Goal: Find specific page/section: Find specific page/section

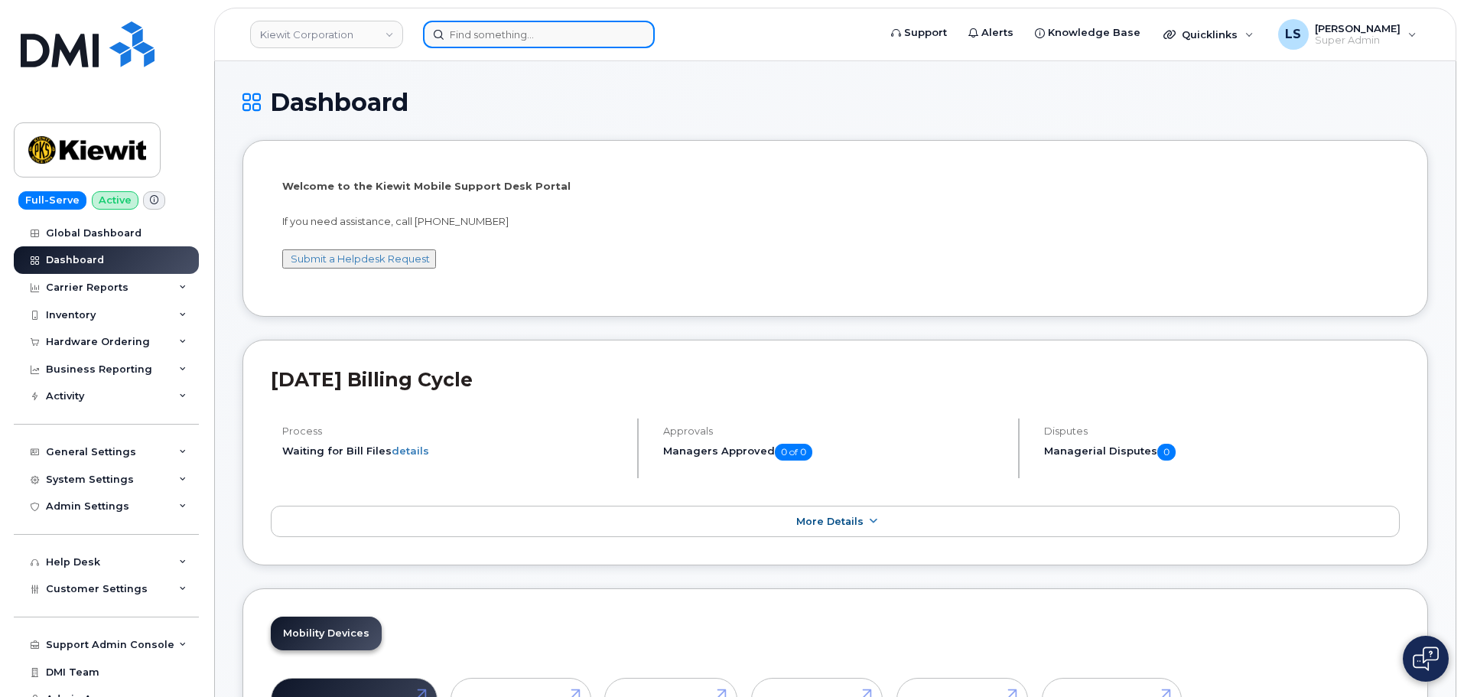
click at [577, 33] on input at bounding box center [539, 35] width 232 height 28
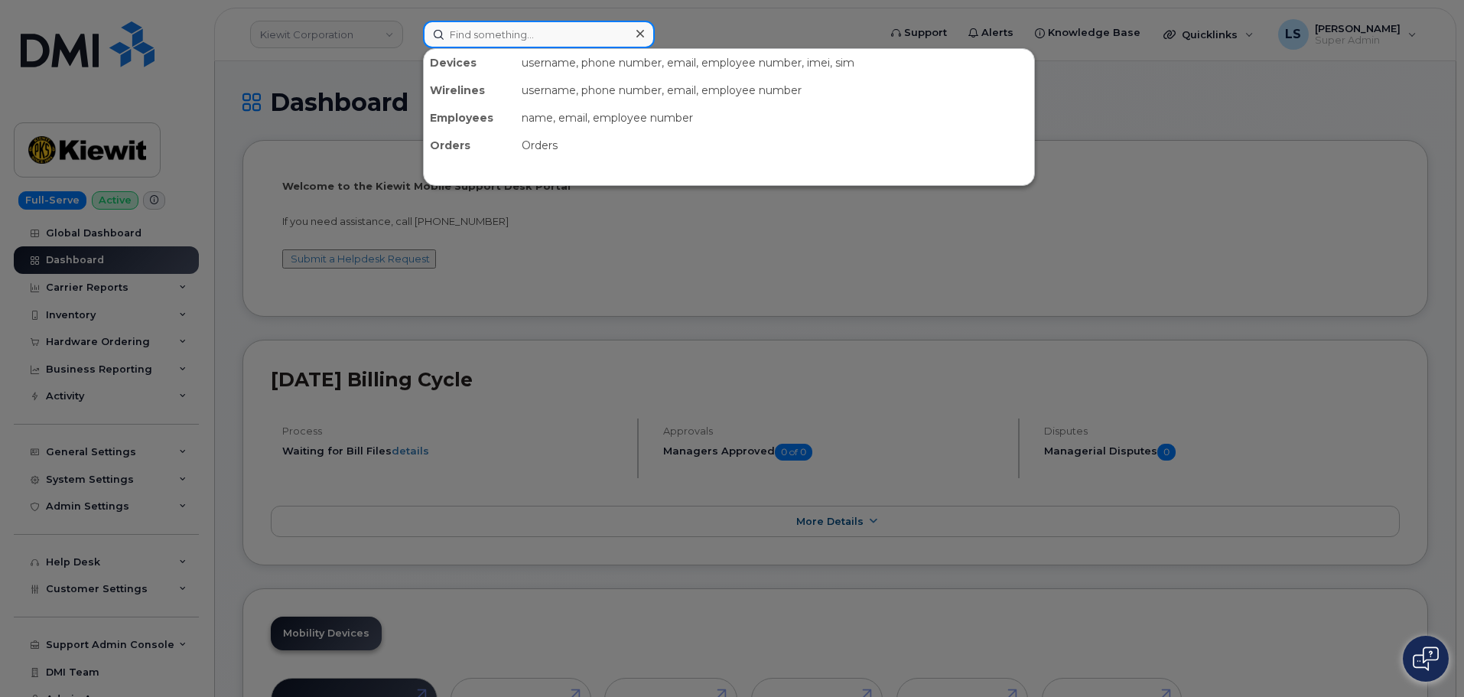
paste input "2148979358"
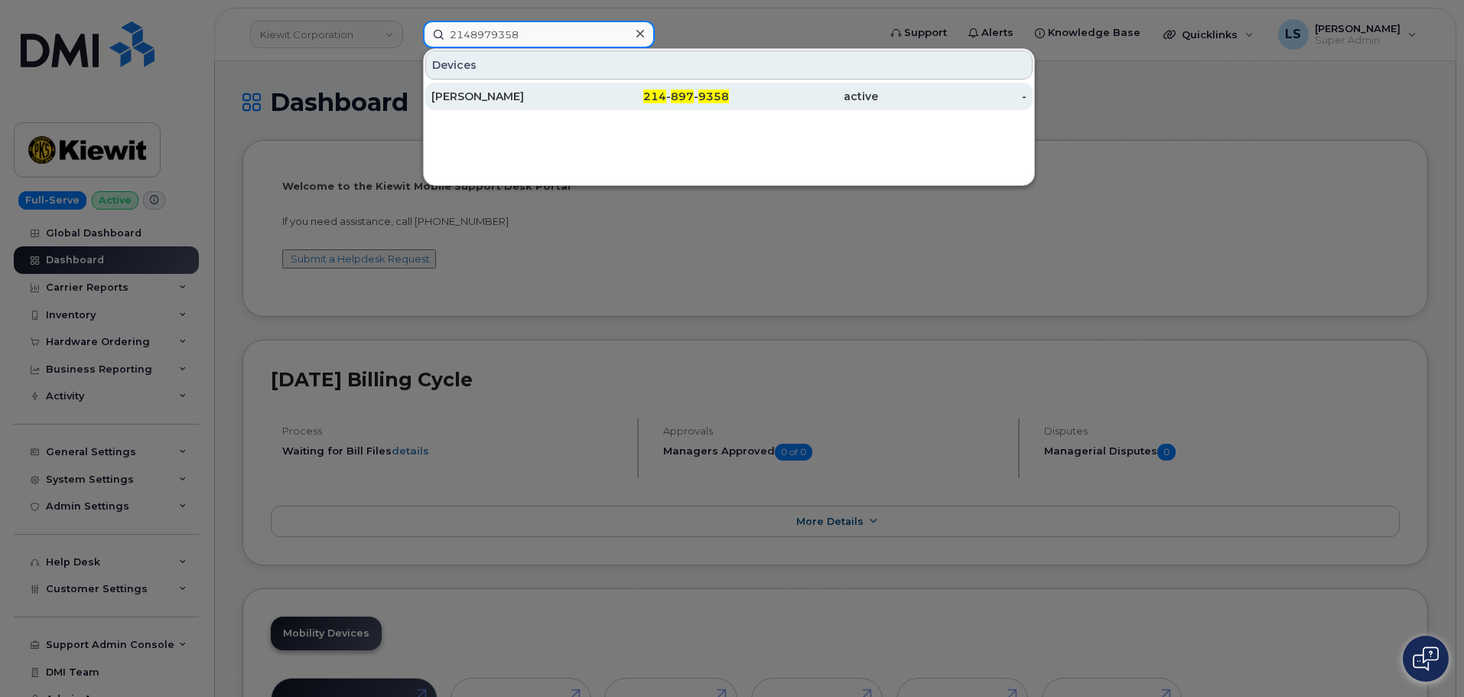
type input "2148979358"
click at [619, 103] on div "214 - 897 - 9358" at bounding box center [654, 96] width 149 height 15
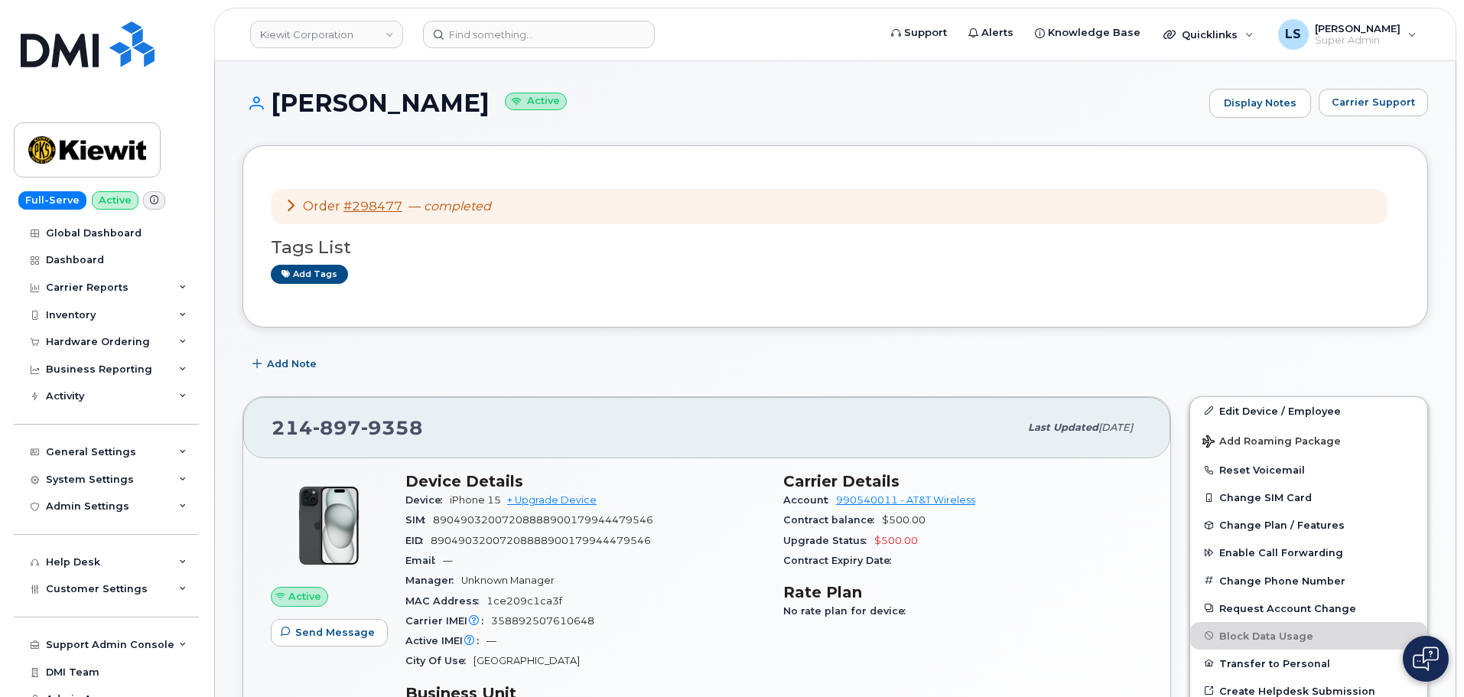
click at [288, 206] on icon at bounding box center [291, 205] width 12 height 12
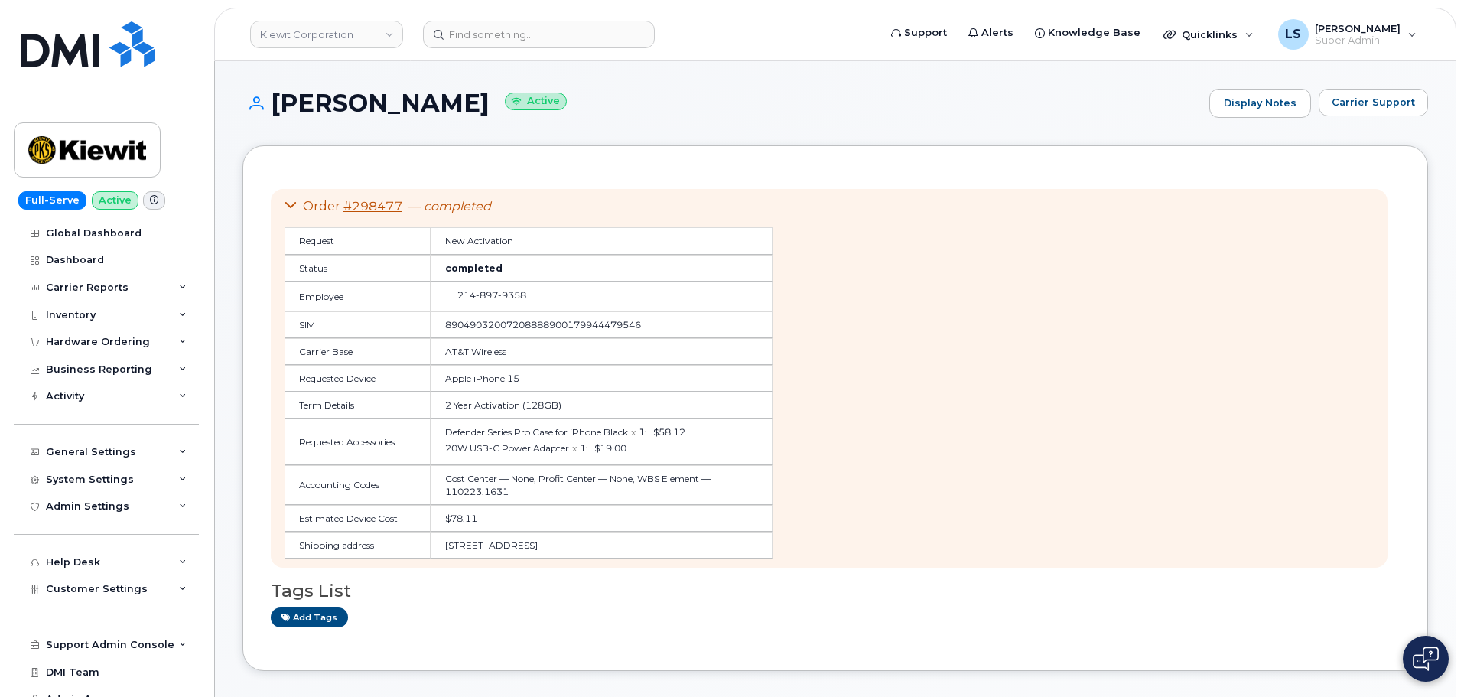
click at [289, 203] on icon at bounding box center [291, 205] width 12 height 12
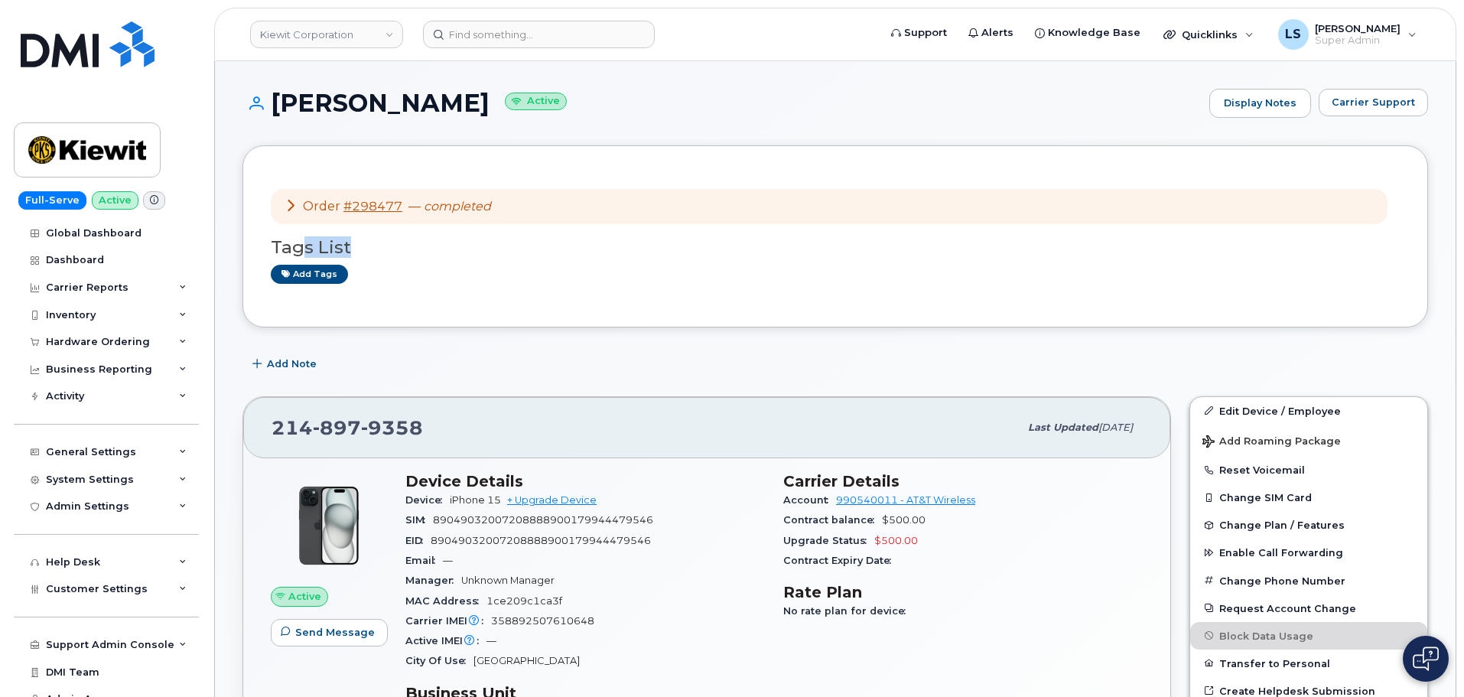
drag, startPoint x: 346, startPoint y: 247, endPoint x: 302, endPoint y: 248, distance: 43.6
click at [302, 248] on h3 "Tags List" at bounding box center [835, 247] width 1129 height 19
click at [314, 247] on h3 "Tags List" at bounding box center [835, 247] width 1129 height 19
click at [303, 244] on h3 "Tags List" at bounding box center [835, 247] width 1129 height 19
click at [449, 315] on div "Order #298477 — completed Tags List Add tags" at bounding box center [834, 236] width 1185 height 182
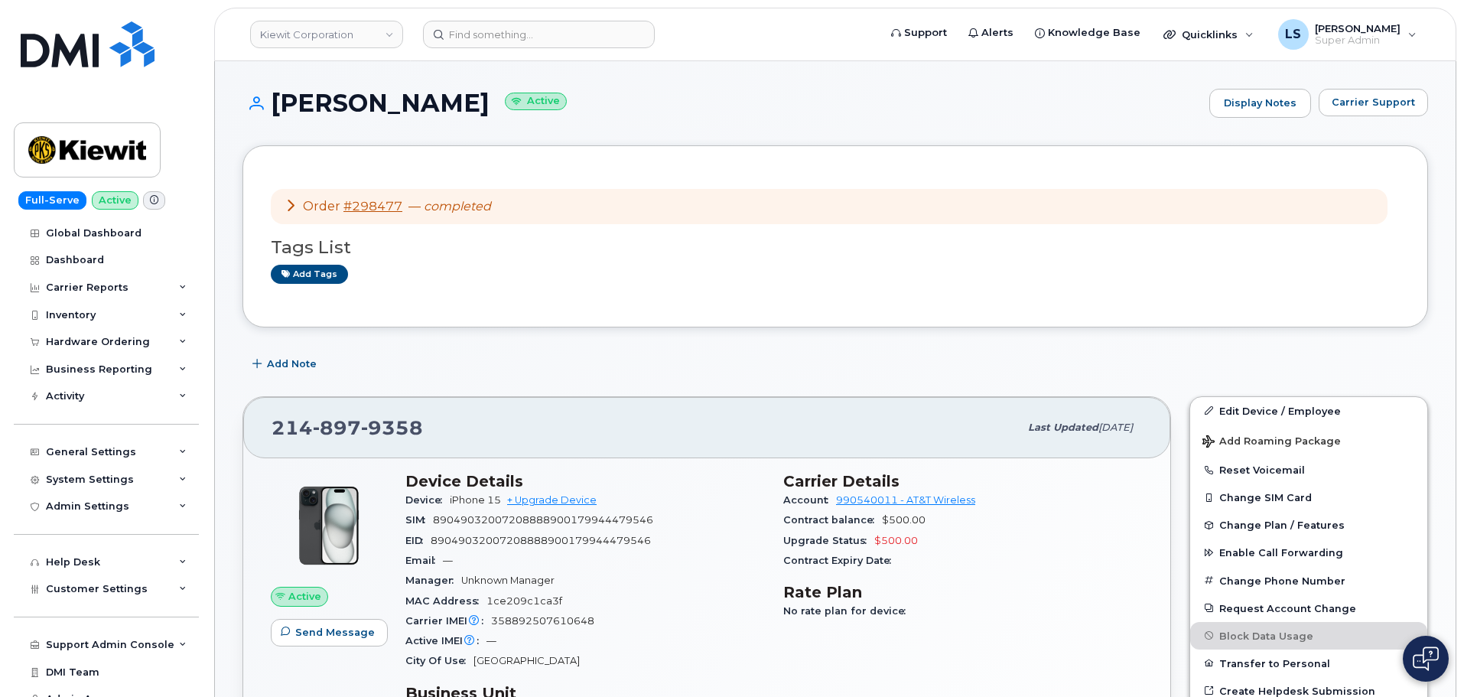
click at [295, 199] on icon at bounding box center [291, 205] width 12 height 12
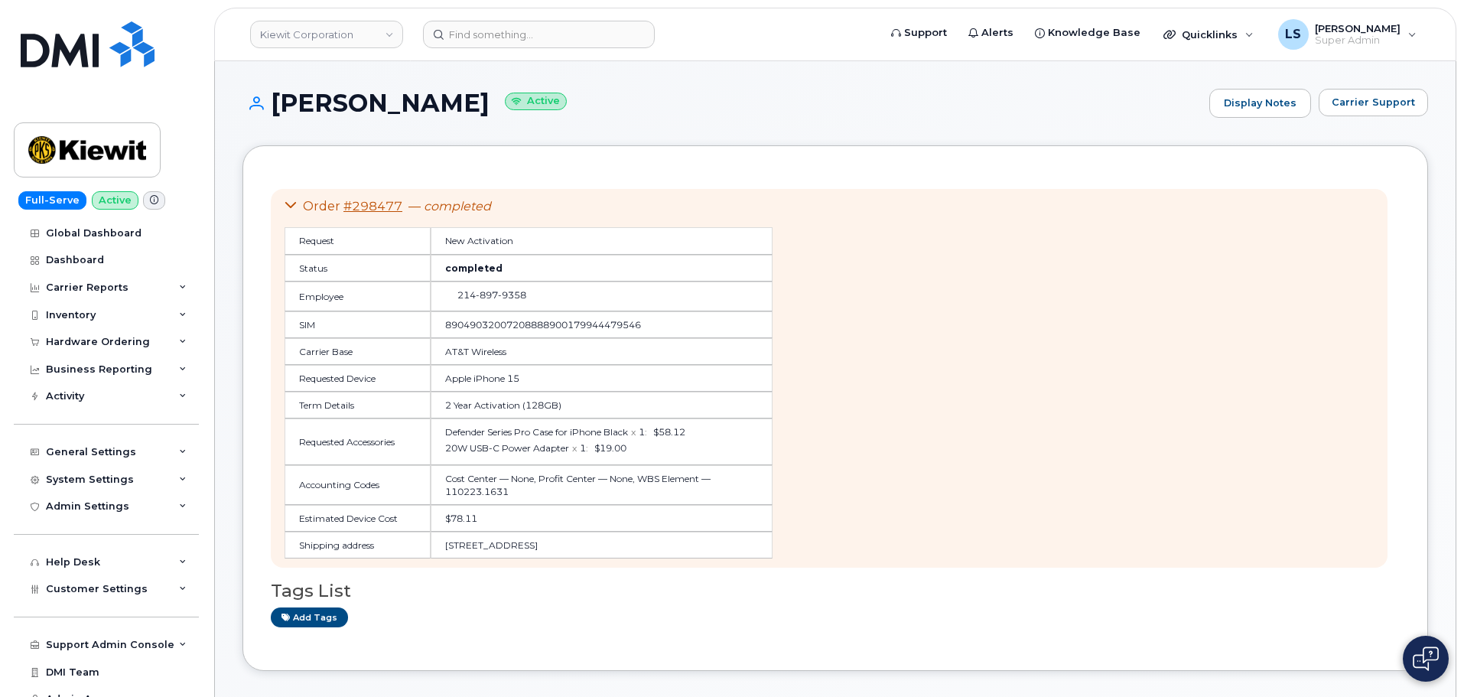
click at [502, 406] on td "2 Year Activation (128GB)" at bounding box center [602, 405] width 342 height 27
click at [567, 409] on td "2 Year Activation (128GB)" at bounding box center [602, 405] width 342 height 27
click at [471, 522] on td "$78.11" at bounding box center [602, 518] width 342 height 27
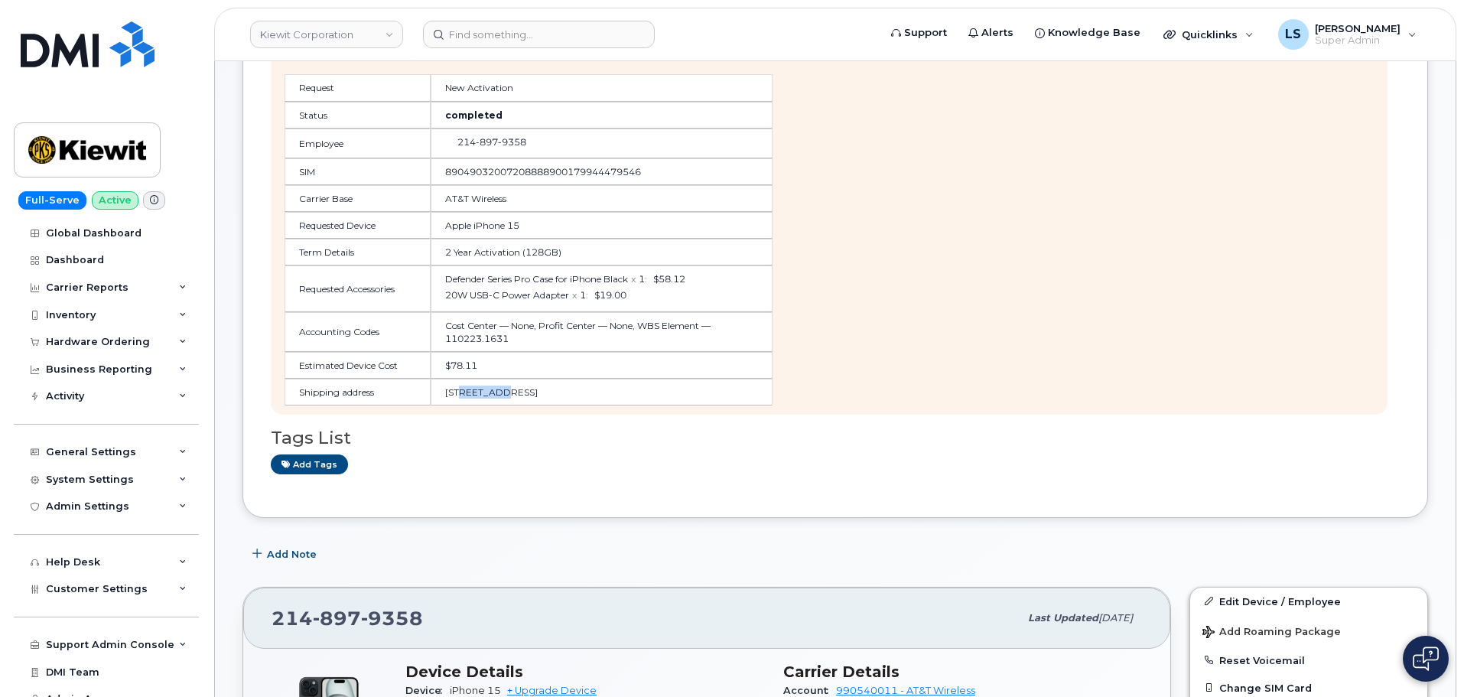
drag, startPoint x: 467, startPoint y: 401, endPoint x: 554, endPoint y: 401, distance: 87.2
click at [543, 398] on td "2050 Roanoke Road, Westlake, TX, 76262, USA" at bounding box center [602, 392] width 342 height 27
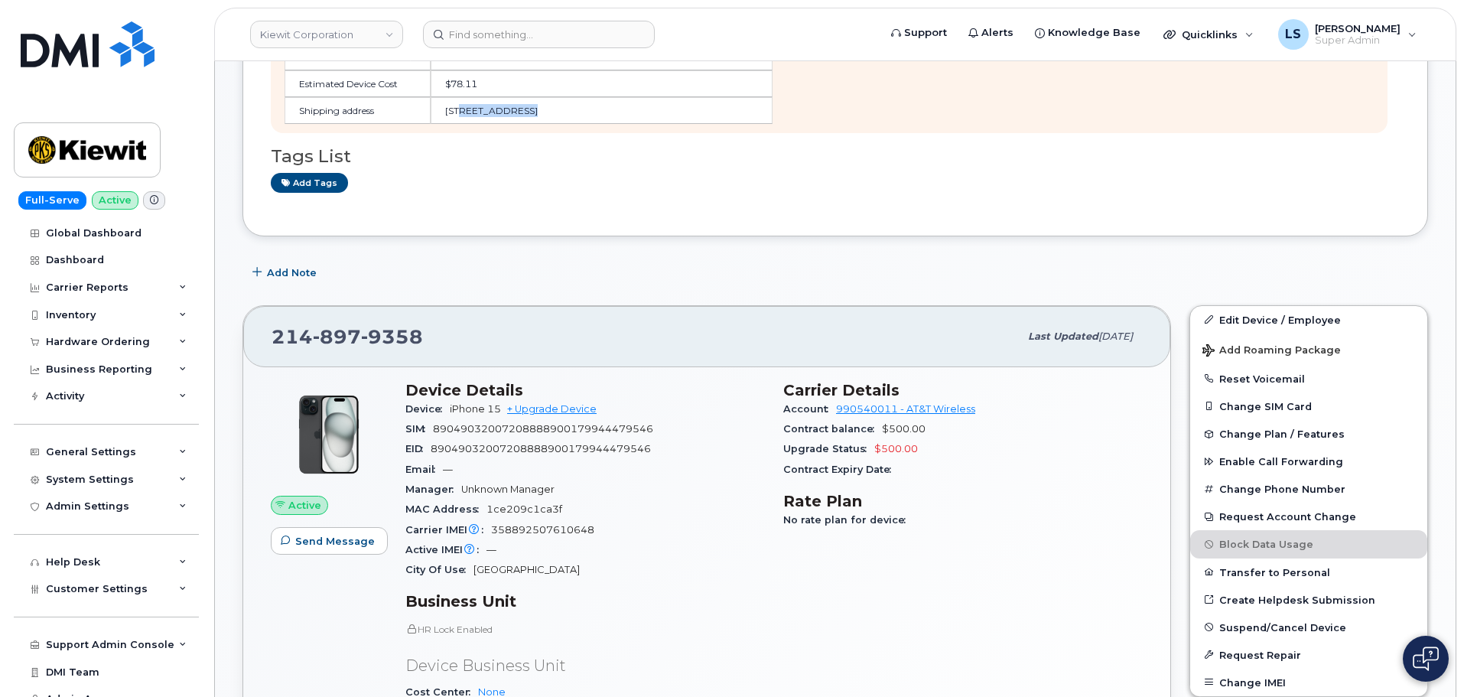
scroll to position [459, 0]
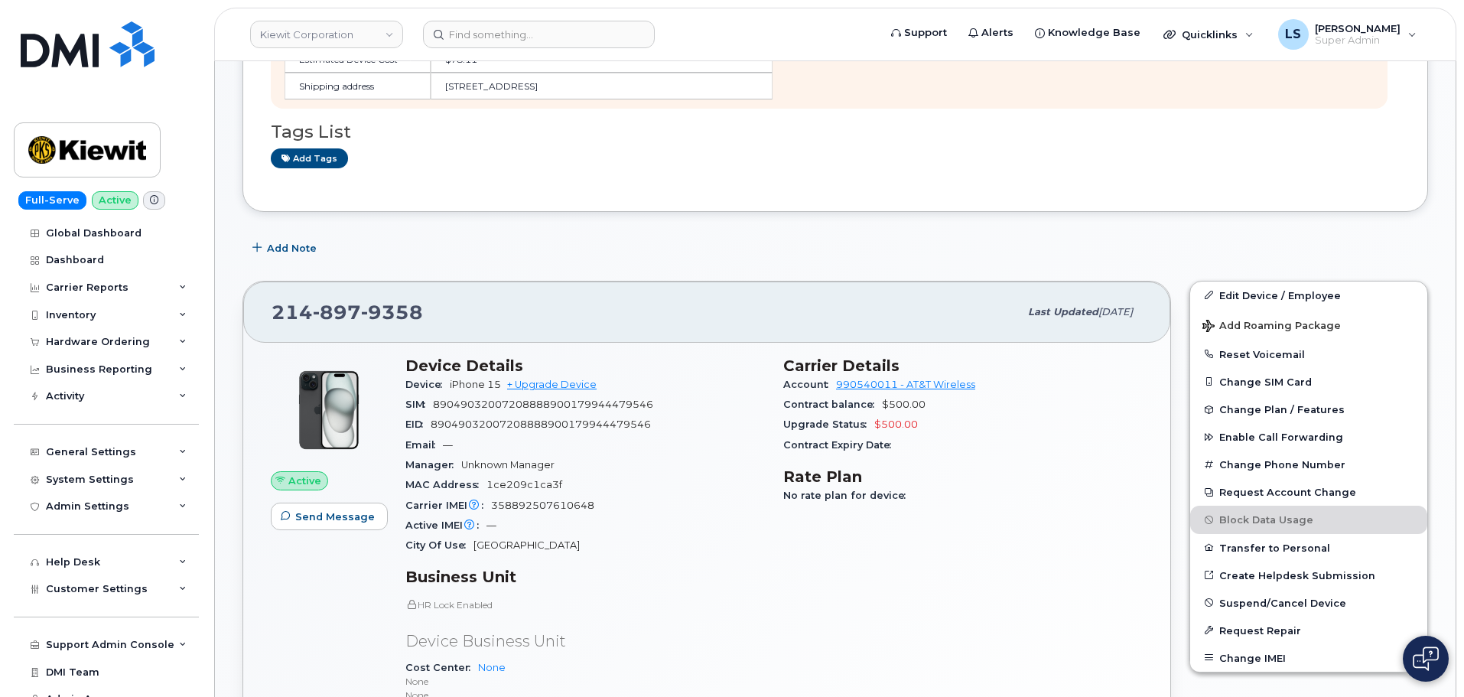
click at [483, 406] on span "89049032007208888900179944479546" at bounding box center [543, 403] width 220 height 11
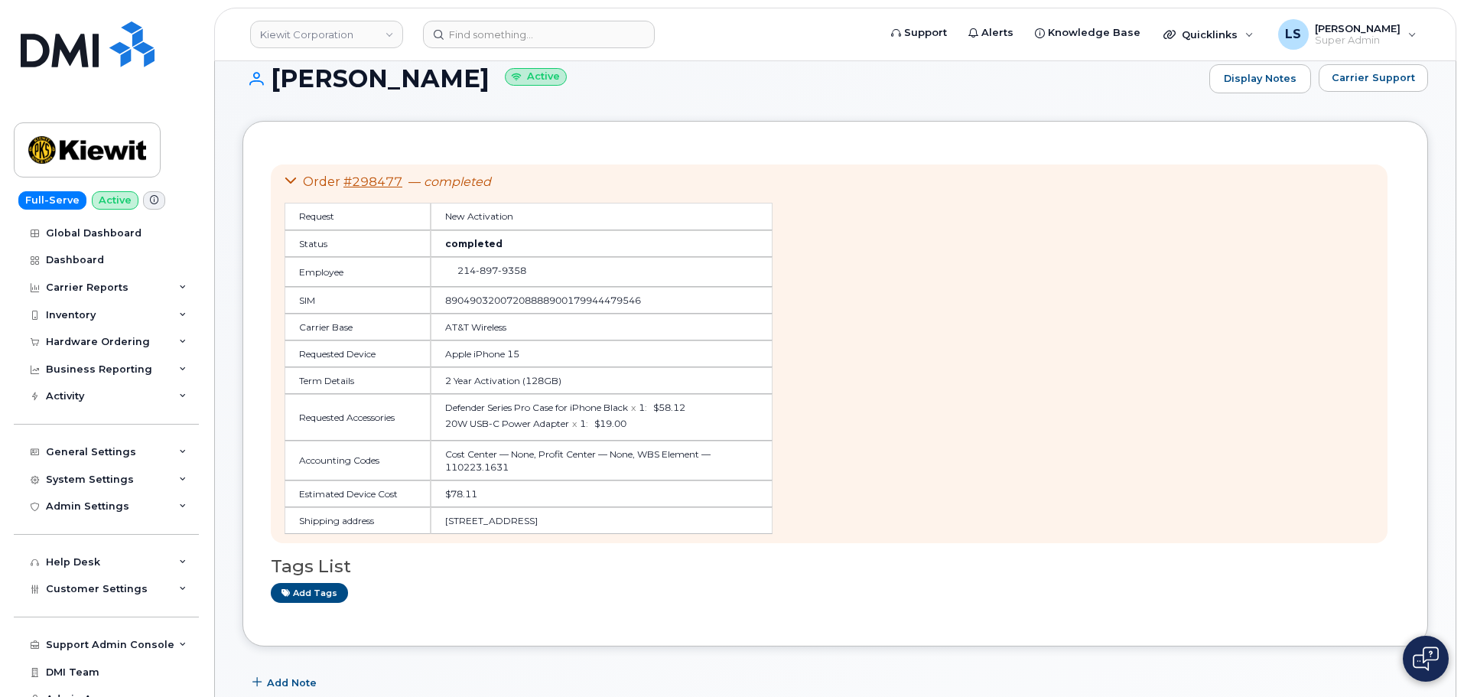
scroll to position [0, 0]
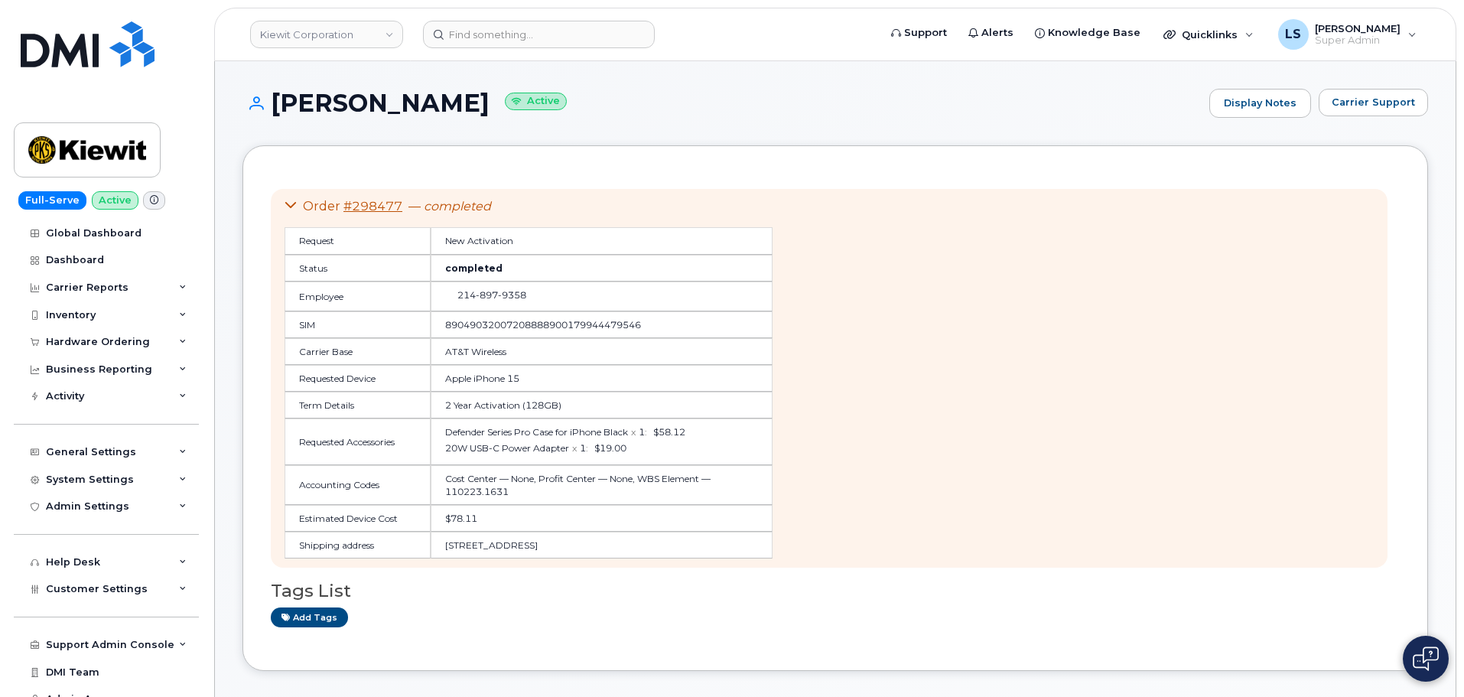
click at [558, 157] on div "Order #298477 — completed Request New Activation Status completed Employee 214 …" at bounding box center [834, 407] width 1185 height 525
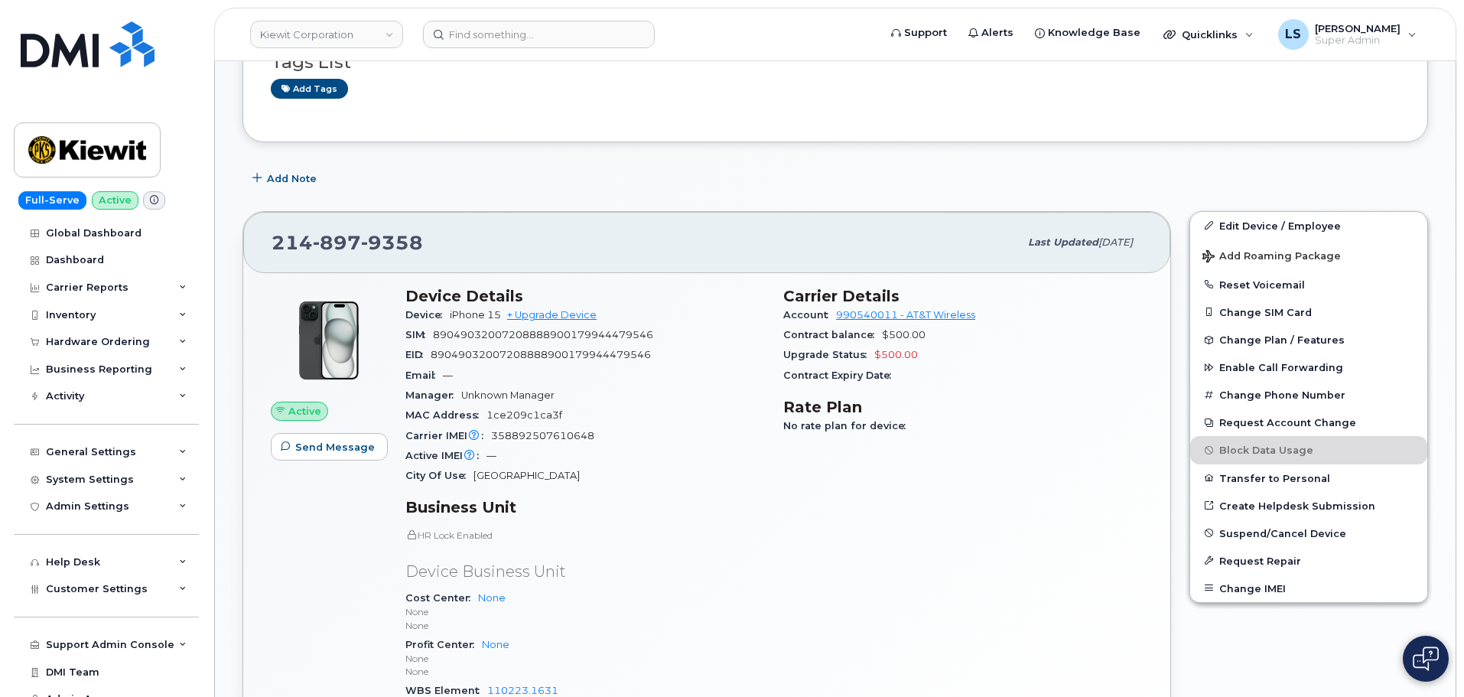
scroll to position [535, 0]
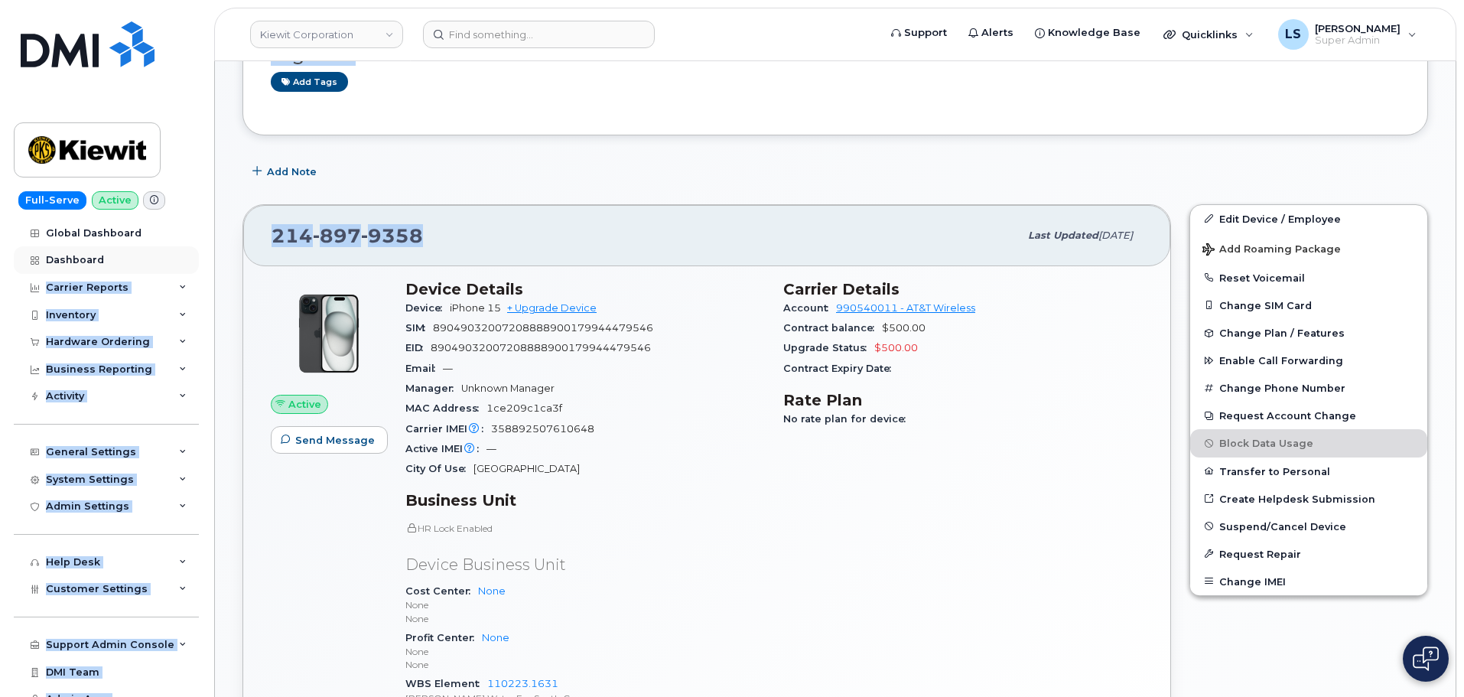
drag, startPoint x: 427, startPoint y: 236, endPoint x: 182, endPoint y: 256, distance: 245.5
click at [214, 255] on div "Kiewit Corporation Support Alerts Knowledge Base Quicklinks Suspend / Cancel De…" at bounding box center [835, 636] width 1242 height 2220
click at [458, 210] on div "214 897 9358 Last updated Aug 26, 2025" at bounding box center [706, 235] width 927 height 61
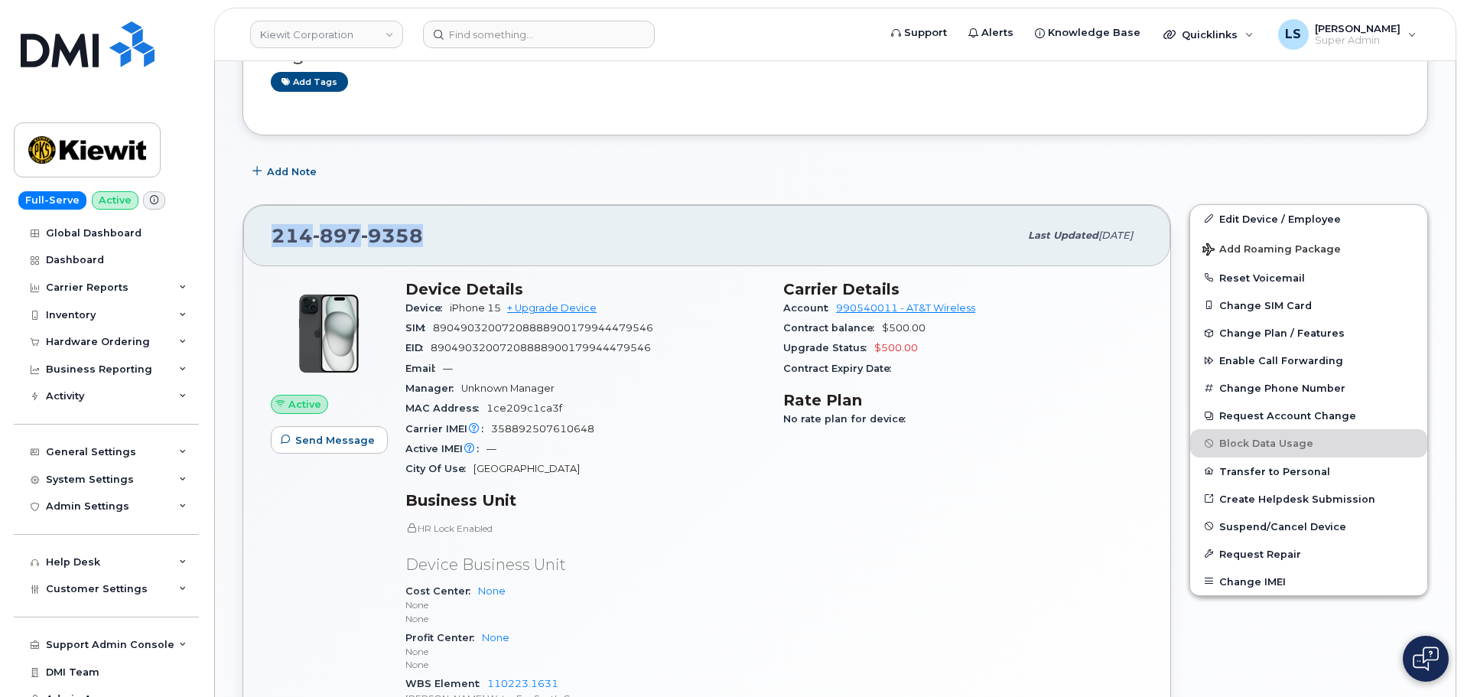
drag, startPoint x: 427, startPoint y: 245, endPoint x: 276, endPoint y: 235, distance: 151.0
click at [276, 235] on div "214 897 9358" at bounding box center [645, 235] width 747 height 32
click at [545, 216] on div "214 897 9358 Last updated Aug 26, 2025" at bounding box center [706, 235] width 927 height 61
drag, startPoint x: 386, startPoint y: 242, endPoint x: 262, endPoint y: 252, distance: 124.4
click at [262, 252] on div "214 897 9358 Last updated Aug 26, 2025" at bounding box center [706, 235] width 927 height 61
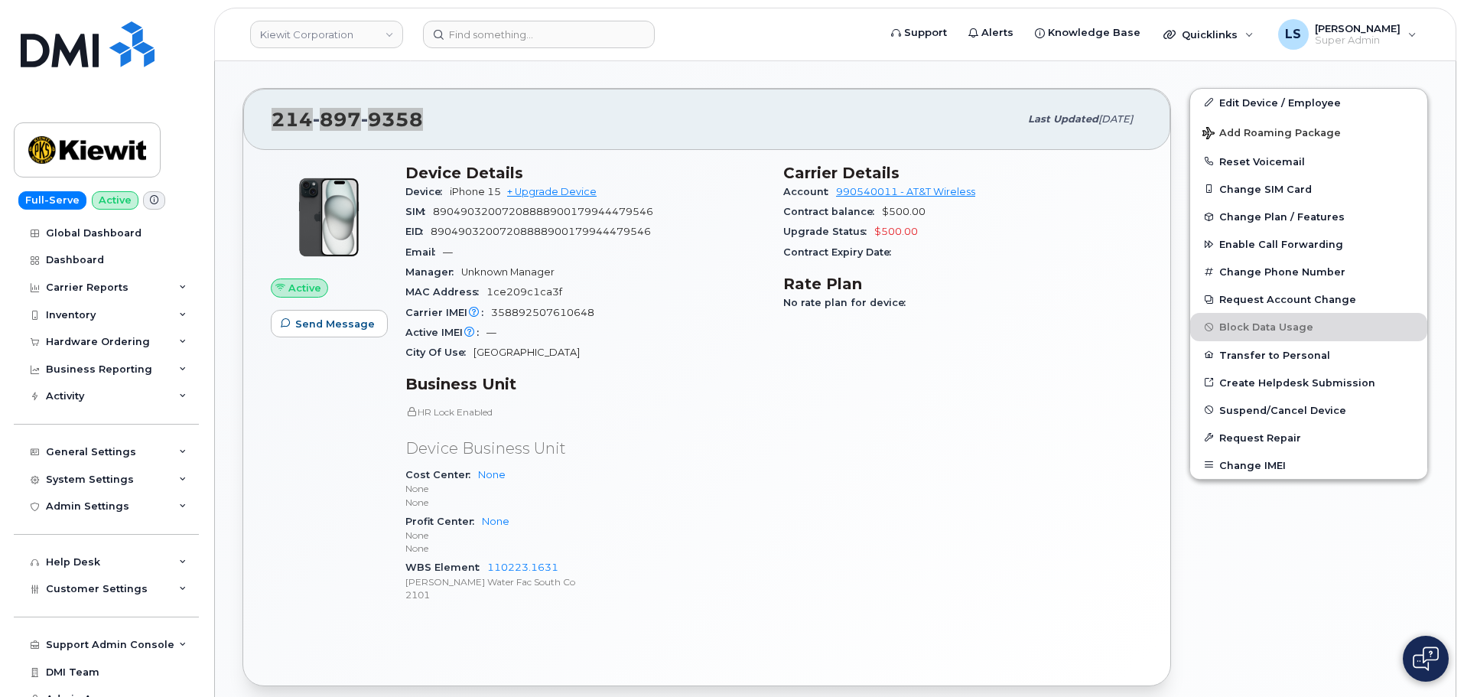
scroll to position [765, 0]
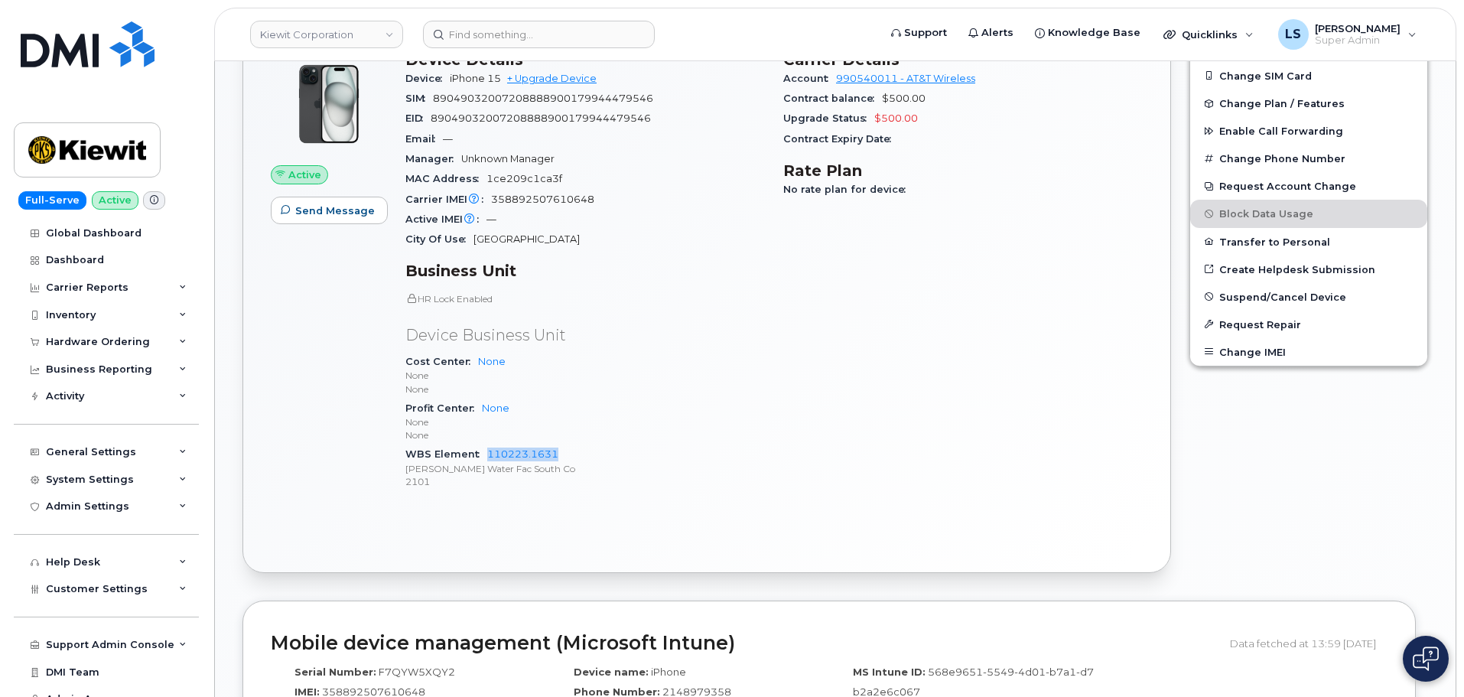
drag, startPoint x: 484, startPoint y: 453, endPoint x: 596, endPoint y: 457, distance: 111.7
click at [596, 457] on div "WBS Element 110223.1631 Kiewit Water Fac South Co 2101" at bounding box center [584, 467] width 359 height 47
copy link "110223.1631"
click at [128, 447] on div "General Settings" at bounding box center [91, 452] width 90 height 12
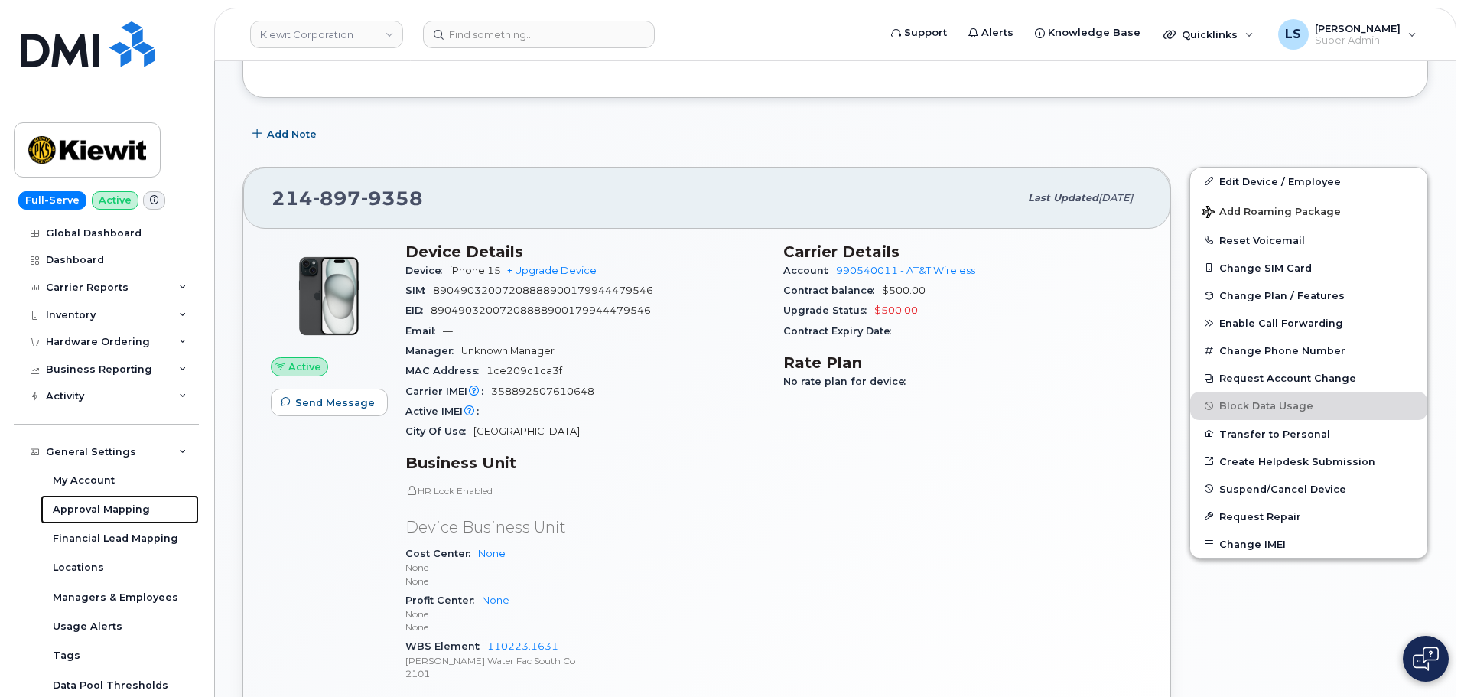
scroll to position [459, 0]
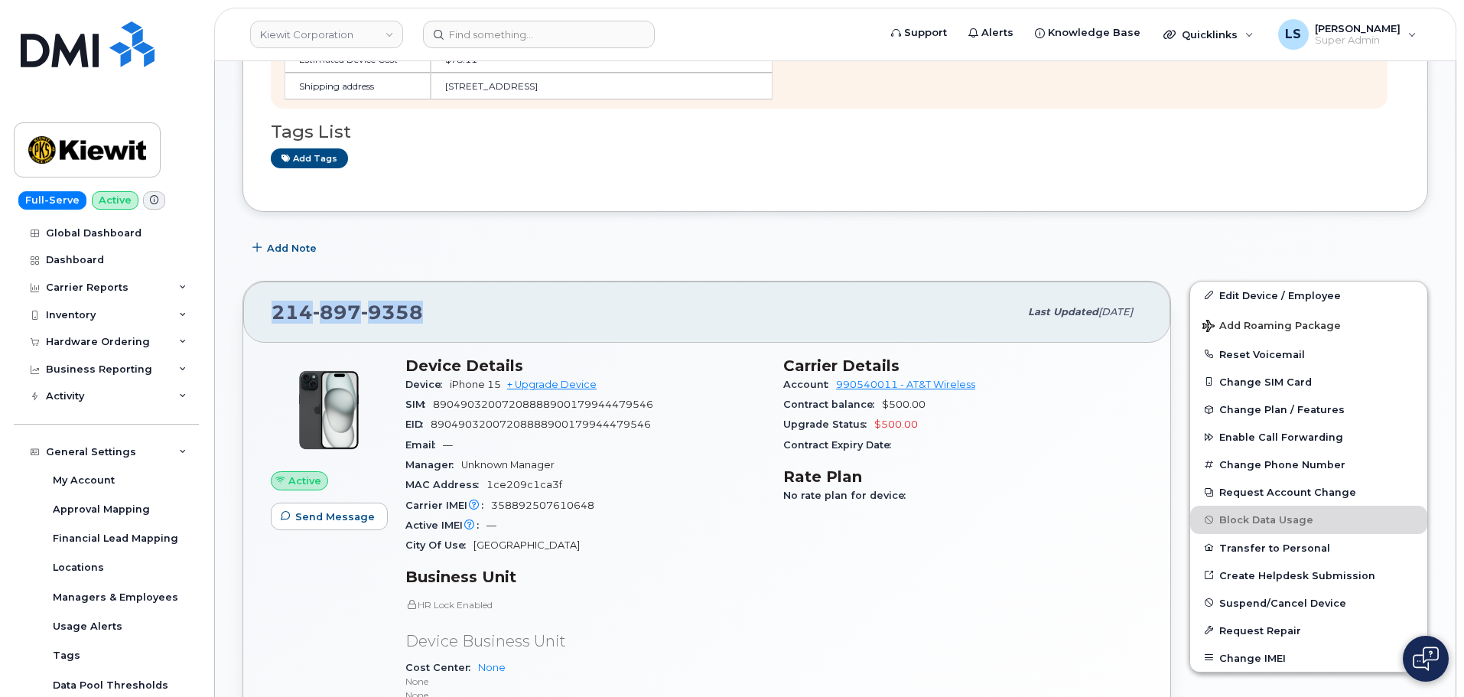
drag, startPoint x: 429, startPoint y: 315, endPoint x: 264, endPoint y: 314, distance: 165.2
click at [264, 314] on div "214 897 9358 Last updated Aug 26, 2025" at bounding box center [706, 311] width 927 height 61
click at [483, 298] on div "214 897 9358" at bounding box center [645, 312] width 747 height 32
click at [343, 291] on div "214 897 9358 Last updated Aug 26, 2025" at bounding box center [706, 311] width 927 height 61
click at [339, 288] on div "214 897 9358 Last updated Aug 26, 2025" at bounding box center [706, 311] width 927 height 61
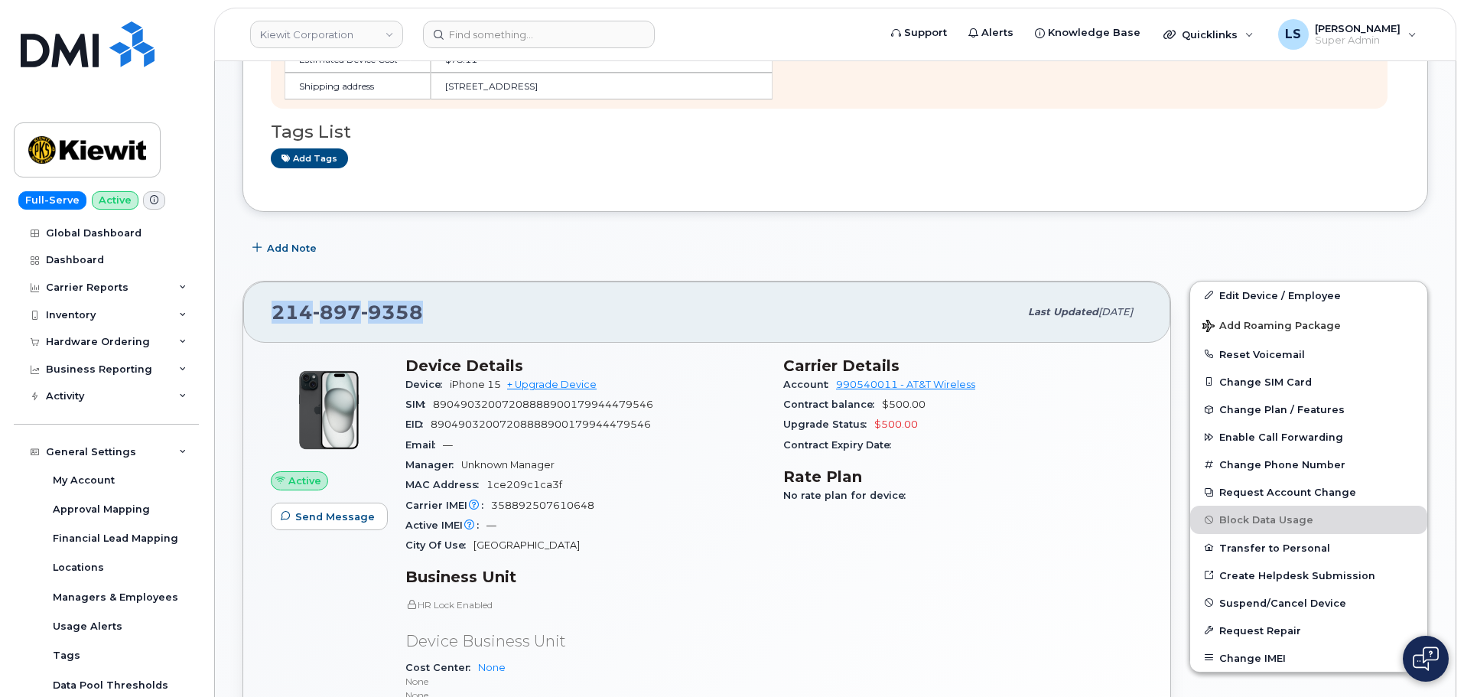
click at [336, 291] on div "214 897 9358 Last updated Aug 26, 2025" at bounding box center [706, 311] width 927 height 61
click at [361, 314] on span "897" at bounding box center [392, 312] width 62 height 23
click at [350, 326] on div "214 897 9358" at bounding box center [645, 312] width 747 height 32
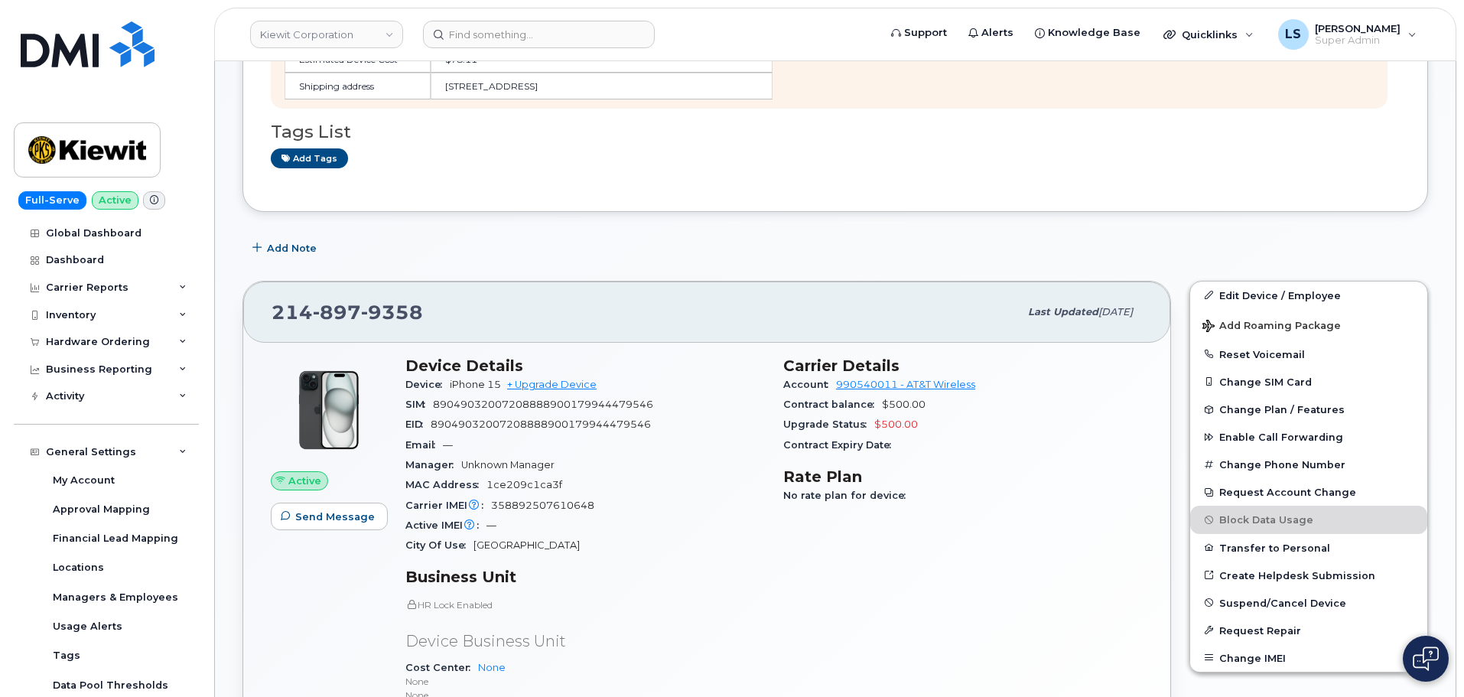
click at [361, 307] on span "897" at bounding box center [392, 312] width 62 height 23
click at [346, 330] on div "214 897 9358 Last updated Aug 26, 2025" at bounding box center [706, 311] width 927 height 61
click at [361, 308] on span "897" at bounding box center [392, 312] width 62 height 23
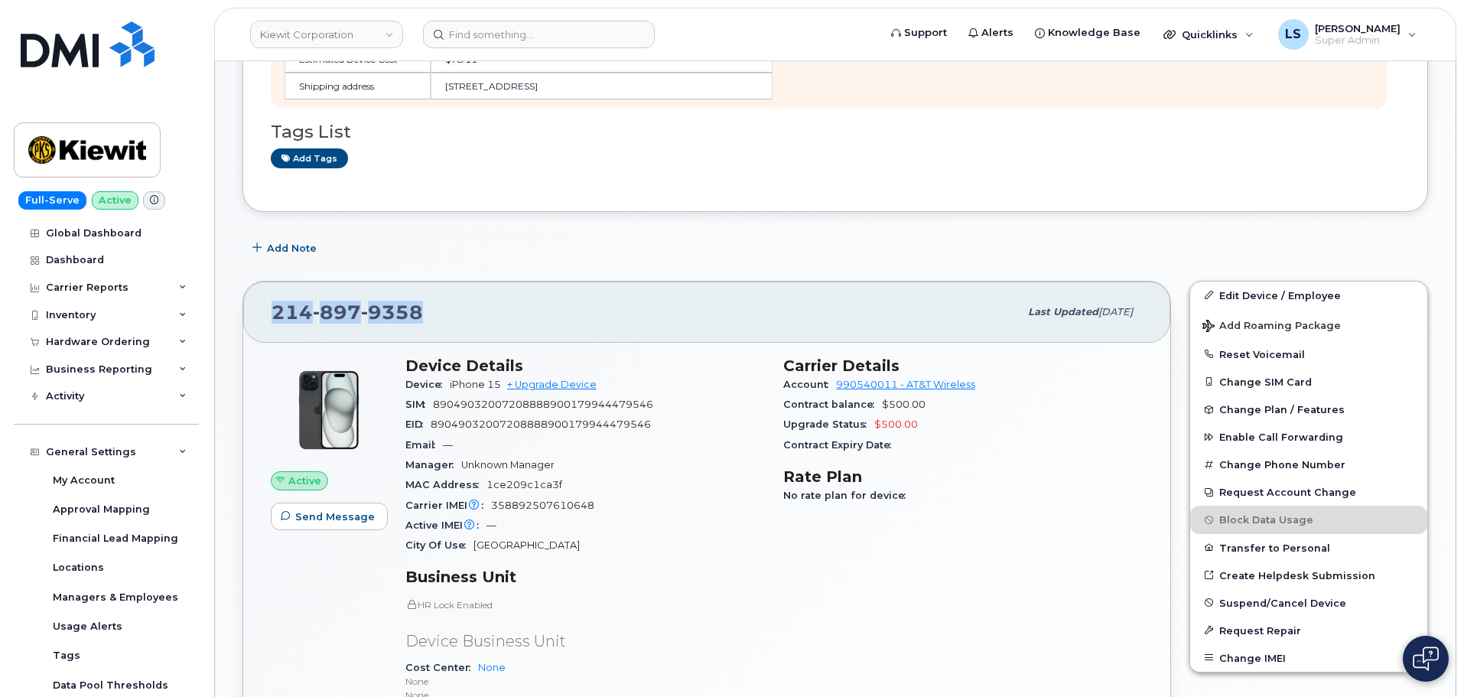
click at [343, 324] on div "214 897 9358" at bounding box center [645, 312] width 747 height 32
click at [361, 307] on span "897" at bounding box center [392, 312] width 62 height 23
click at [342, 329] on div "214 897 9358 Last updated Aug 26, 2025" at bounding box center [706, 311] width 927 height 61
click at [361, 310] on span "897" at bounding box center [392, 312] width 62 height 23
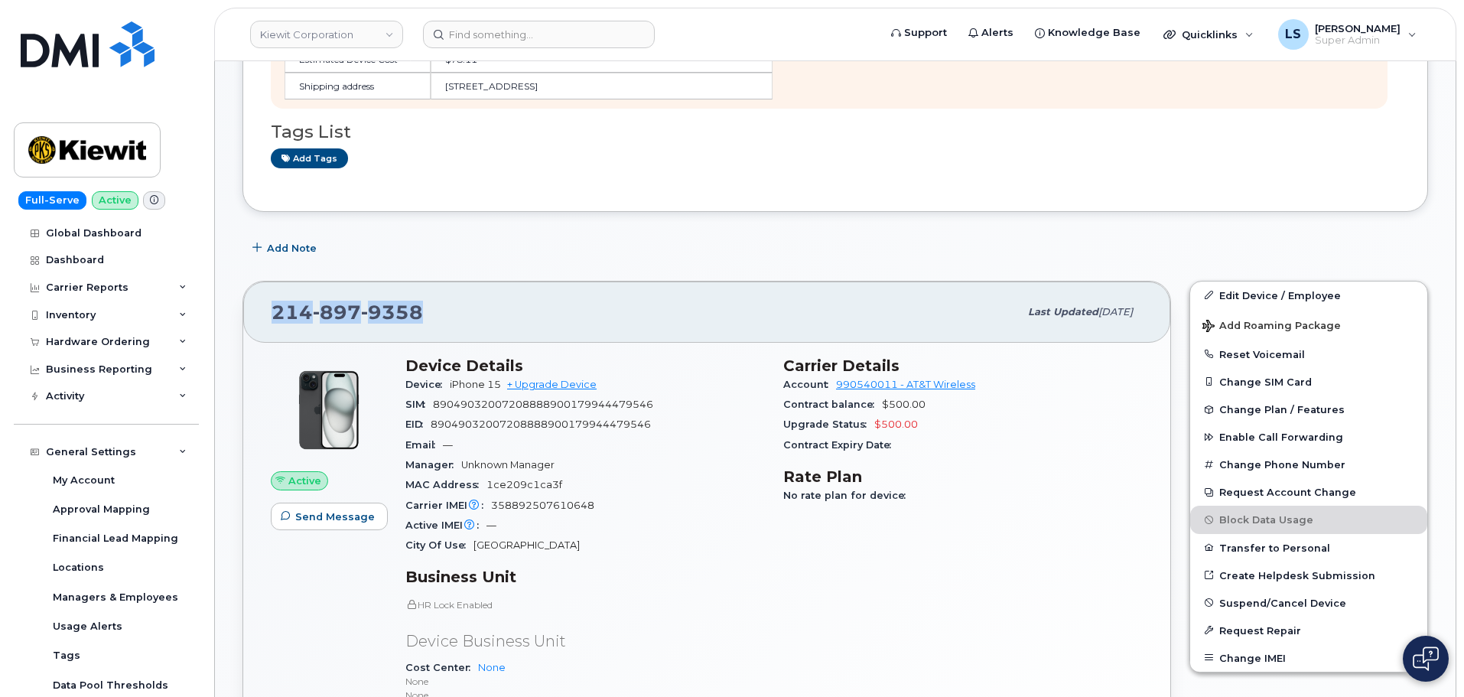
drag, startPoint x: 337, startPoint y: 310, endPoint x: 347, endPoint y: 327, distance: 20.2
click at [361, 314] on span "897" at bounding box center [392, 312] width 62 height 23
click at [346, 331] on div "214 897 9358 Last updated Aug 26, 2025" at bounding box center [706, 311] width 927 height 61
click at [344, 338] on div "214 897 9358 Last updated Aug 26, 2025" at bounding box center [706, 311] width 927 height 61
click at [361, 313] on span "897" at bounding box center [392, 312] width 62 height 23
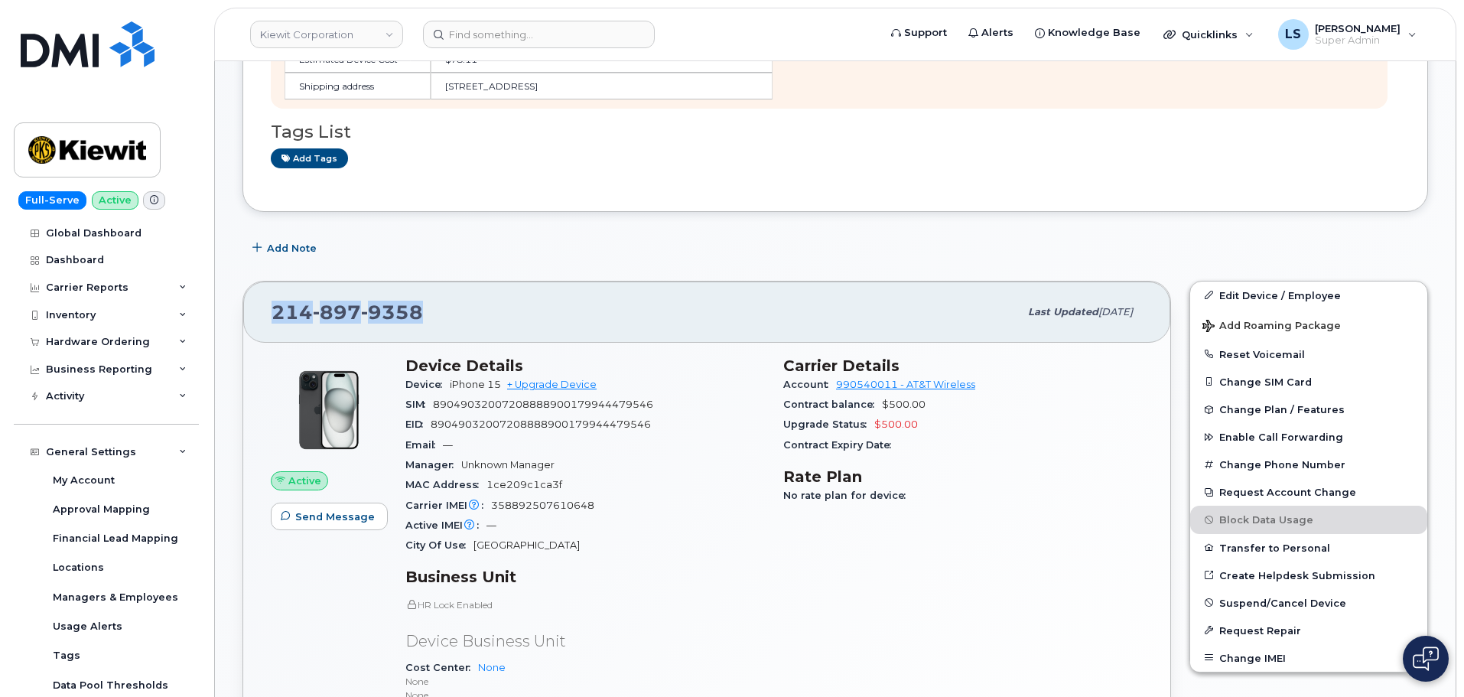
click at [361, 313] on span "897" at bounding box center [392, 312] width 62 height 23
click at [350, 336] on div "214 897 9358 Last updated Aug 26, 2025" at bounding box center [706, 311] width 927 height 61
click at [361, 310] on span "897" at bounding box center [392, 312] width 62 height 23
click at [388, 305] on span "9358" at bounding box center [392, 312] width 62 height 23
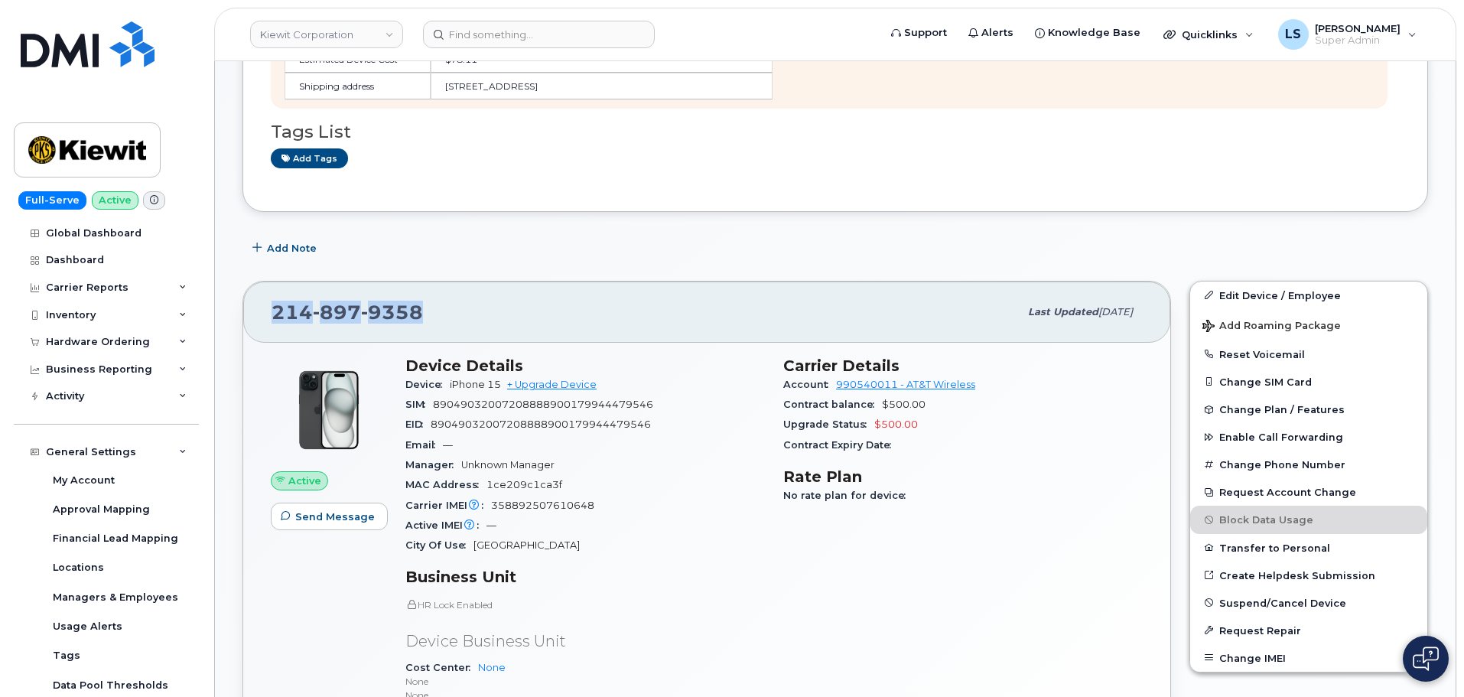
click at [386, 307] on span "9358" at bounding box center [392, 312] width 62 height 23
click at [361, 314] on span "897" at bounding box center [392, 312] width 62 height 23
click at [361, 305] on span "897" at bounding box center [392, 312] width 62 height 23
click at [353, 286] on div "214 897 9358 Last updated Aug 26, 2025" at bounding box center [706, 311] width 927 height 61
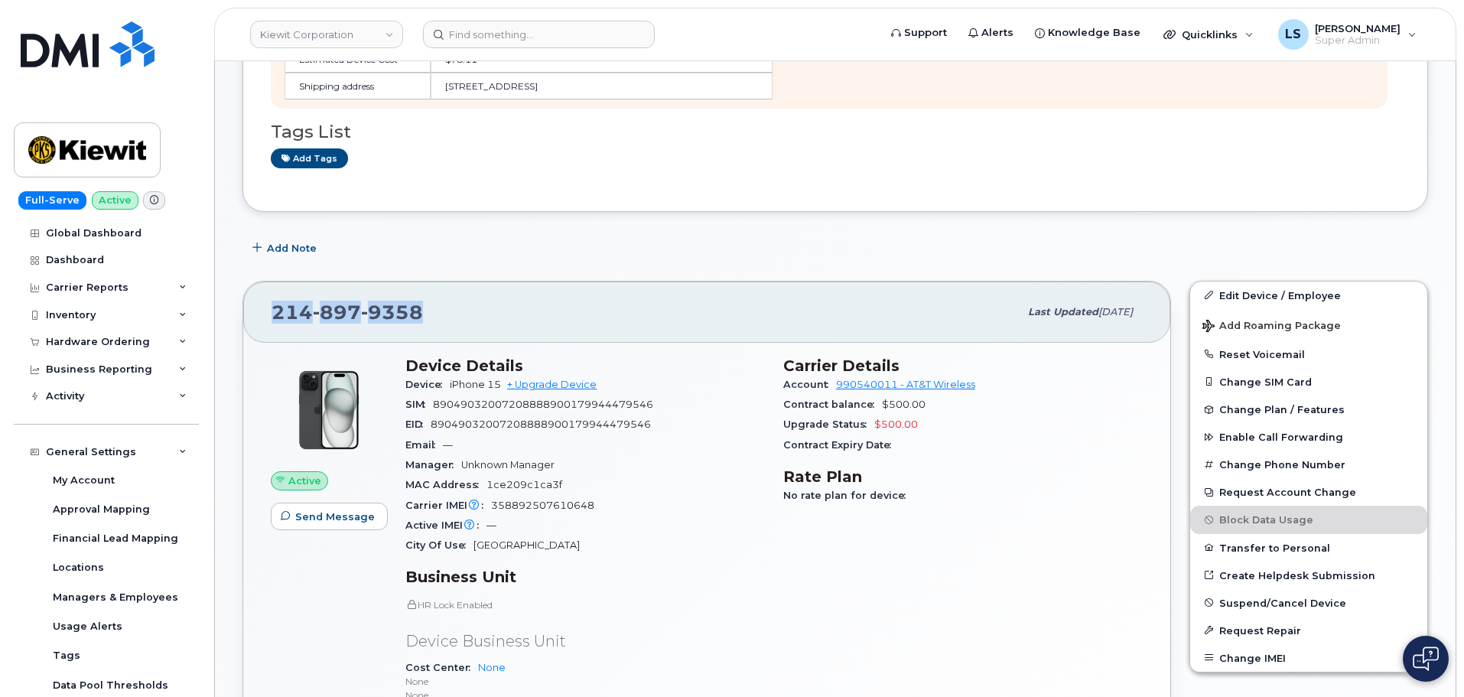
click at [333, 285] on div "214 897 9358 Last updated Aug 26, 2025" at bounding box center [706, 311] width 927 height 61
drag, startPoint x: 333, startPoint y: 285, endPoint x: 337, endPoint y: 305, distance: 20.2
click at [333, 288] on div "214 897 9358 Last updated Aug 26, 2025" at bounding box center [706, 311] width 927 height 61
click at [361, 320] on span "897" at bounding box center [392, 312] width 62 height 23
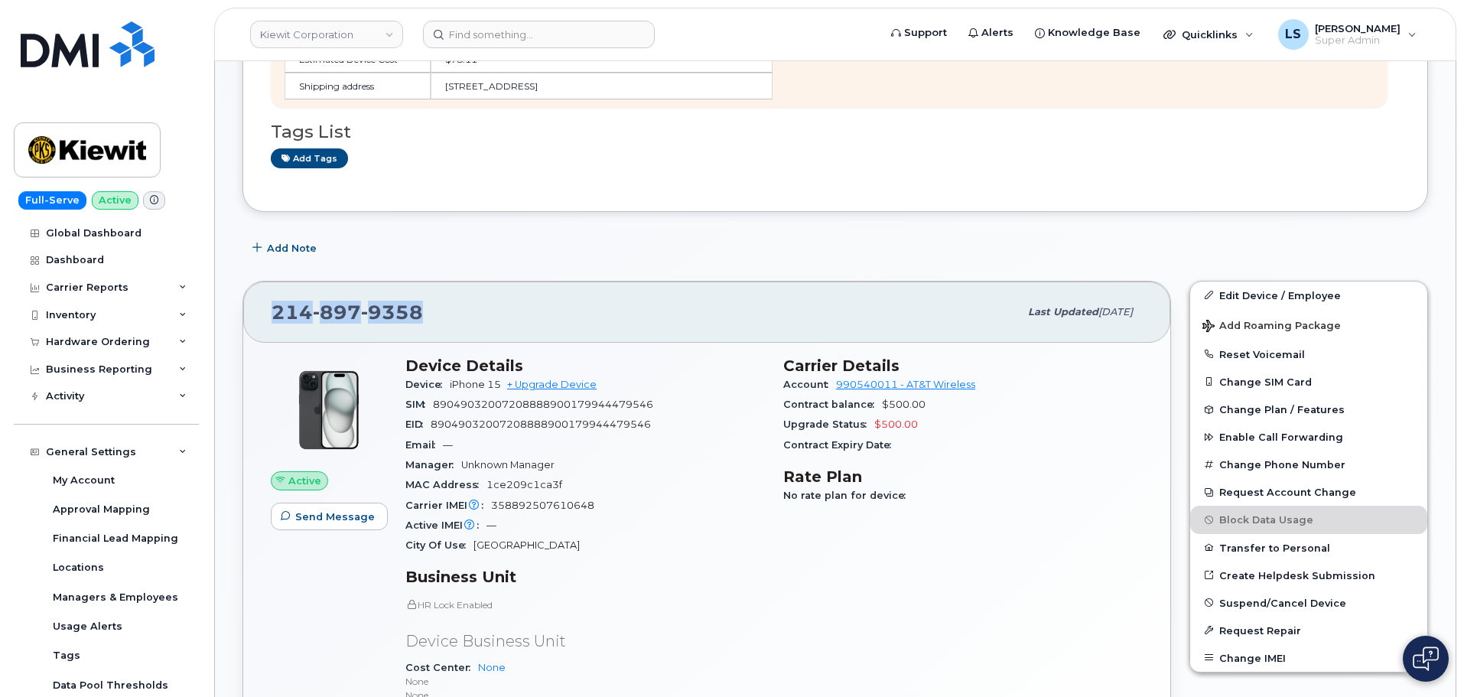
click at [336, 279] on div "214 897 9358 Last updated Aug 26, 2025 Active Send Message Device Details Devic…" at bounding box center [706, 580] width 947 height 616
click at [336, 287] on div "214 897 9358 Last updated Aug 26, 2025" at bounding box center [706, 311] width 927 height 61
click at [361, 307] on span "897" at bounding box center [392, 312] width 62 height 23
click at [428, 301] on div "214 897 9358" at bounding box center [645, 312] width 747 height 32
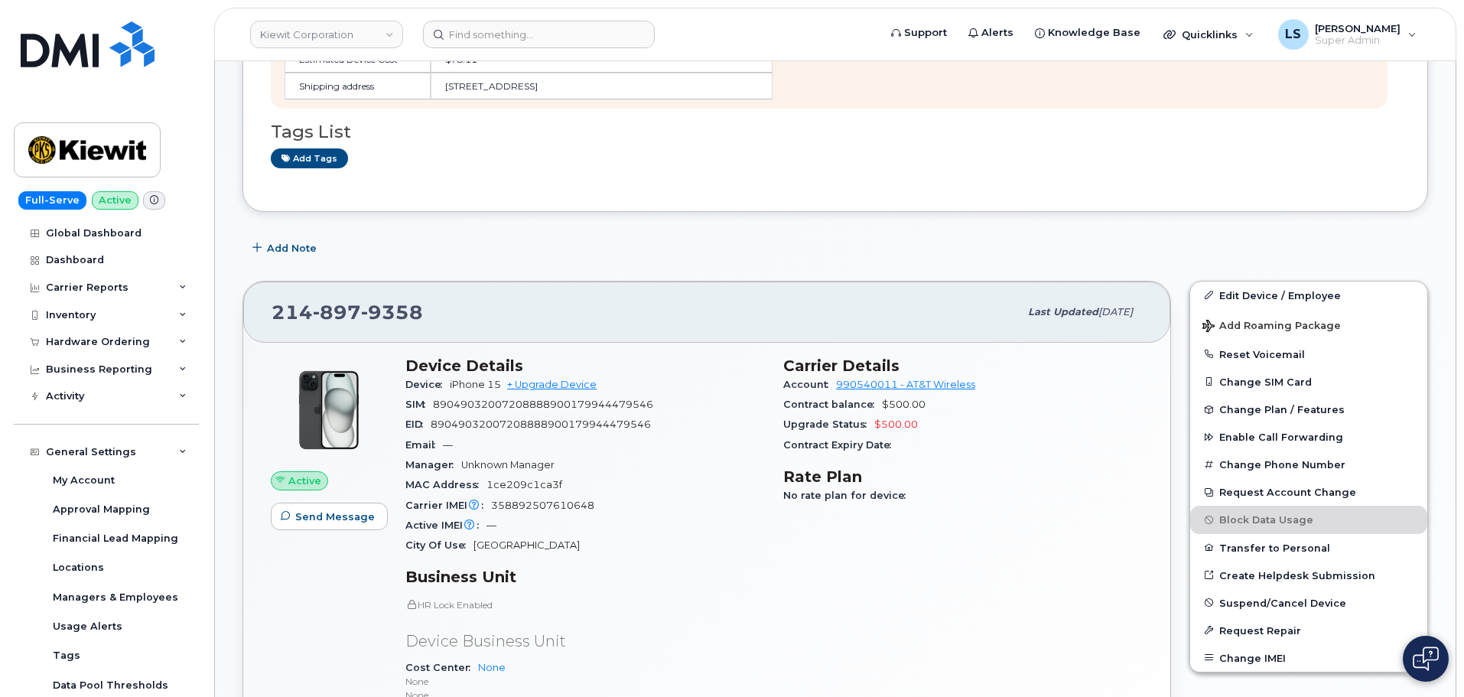
click at [361, 311] on span "897" at bounding box center [392, 312] width 62 height 23
click at [362, 294] on div "214 897 9358 Last updated Aug 26, 2025" at bounding box center [706, 311] width 927 height 61
click at [361, 317] on span "897" at bounding box center [392, 312] width 62 height 23
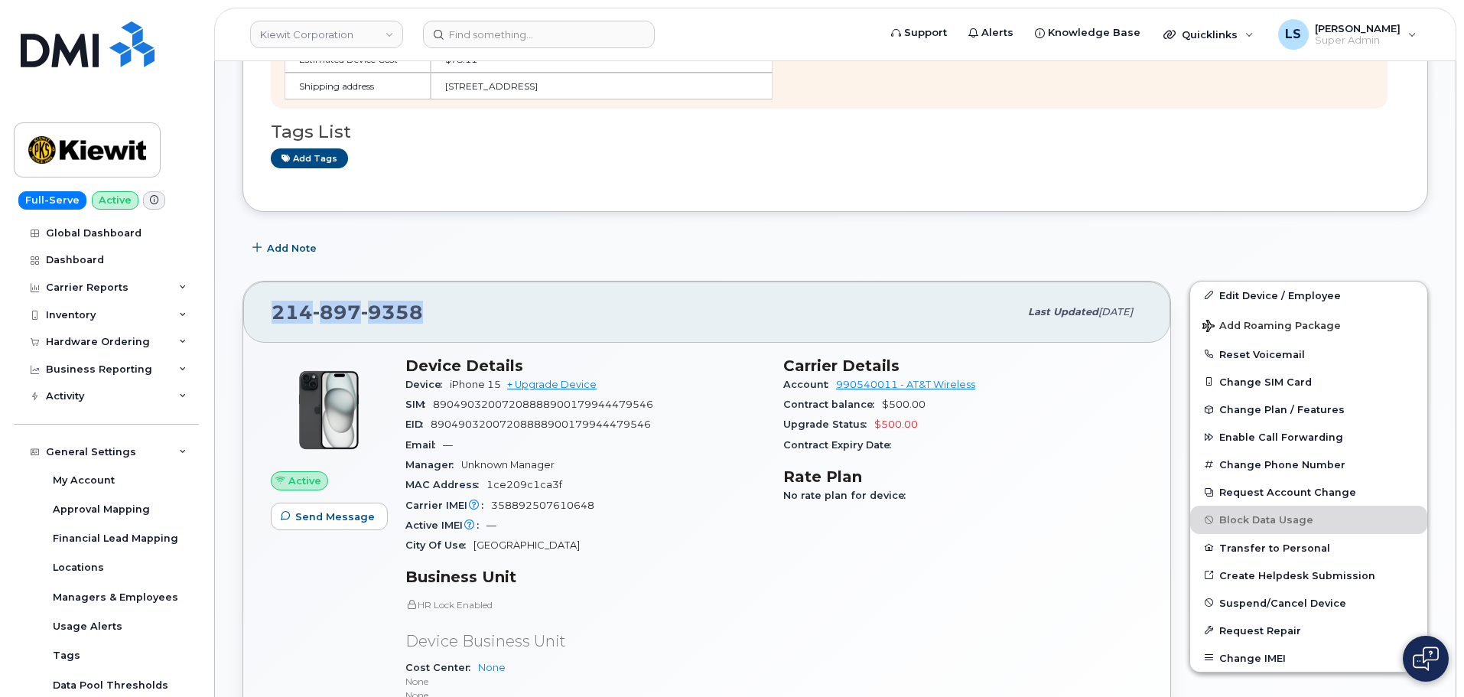
click at [350, 294] on div "214 897 9358 Last updated Aug 26, 2025" at bounding box center [706, 311] width 927 height 61
click at [390, 314] on span "9358" at bounding box center [392, 312] width 62 height 23
drag, startPoint x: 390, startPoint y: 314, endPoint x: 382, endPoint y: 324, distance: 13.0
click at [389, 316] on span "9358" at bounding box center [392, 312] width 62 height 23
click at [336, 281] on div "214 897 9358 Last updated Aug 26, 2025 Active Send Message Device Details Devic…" at bounding box center [706, 580] width 928 height 598
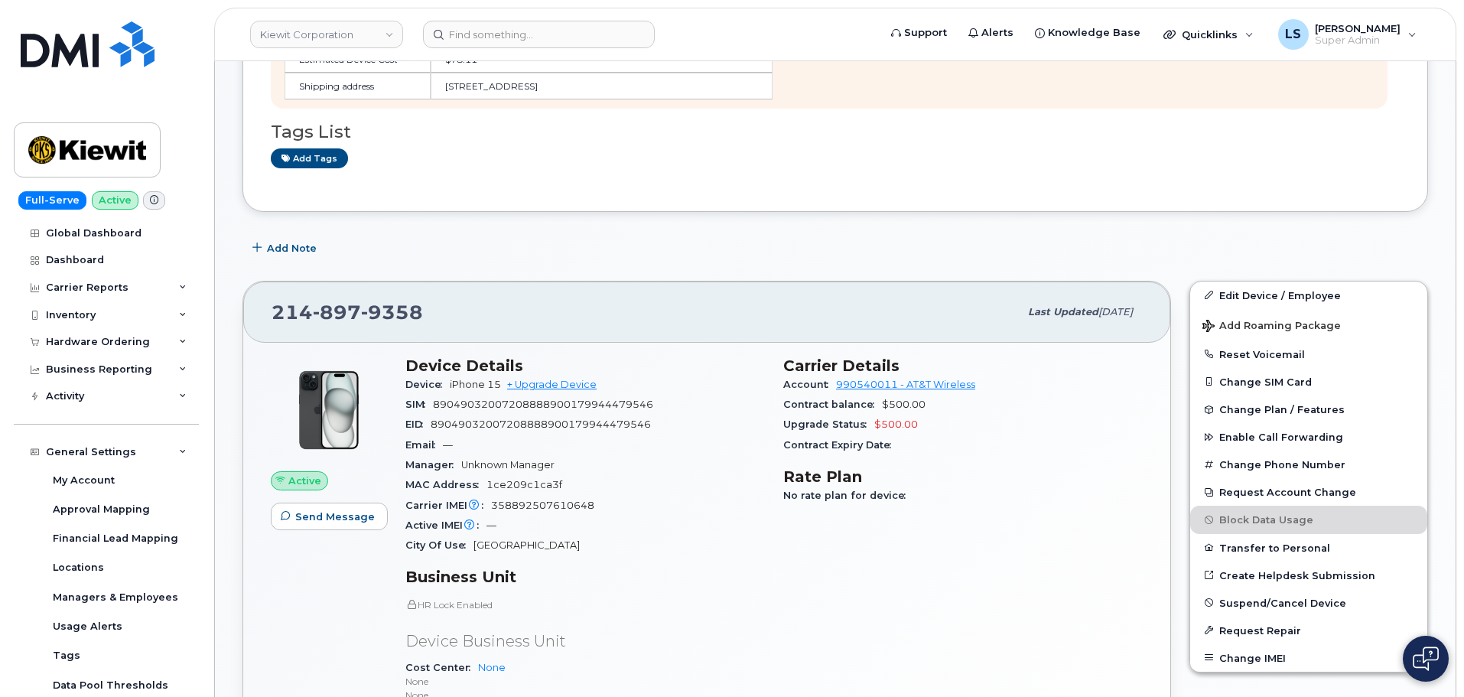
click at [361, 312] on span "897" at bounding box center [392, 312] width 62 height 23
click at [368, 285] on div "214 897 9358 Last updated Aug 26, 2025" at bounding box center [706, 311] width 927 height 61
click at [361, 307] on span "897" at bounding box center [392, 312] width 62 height 23
click at [361, 309] on span "897" at bounding box center [392, 312] width 62 height 23
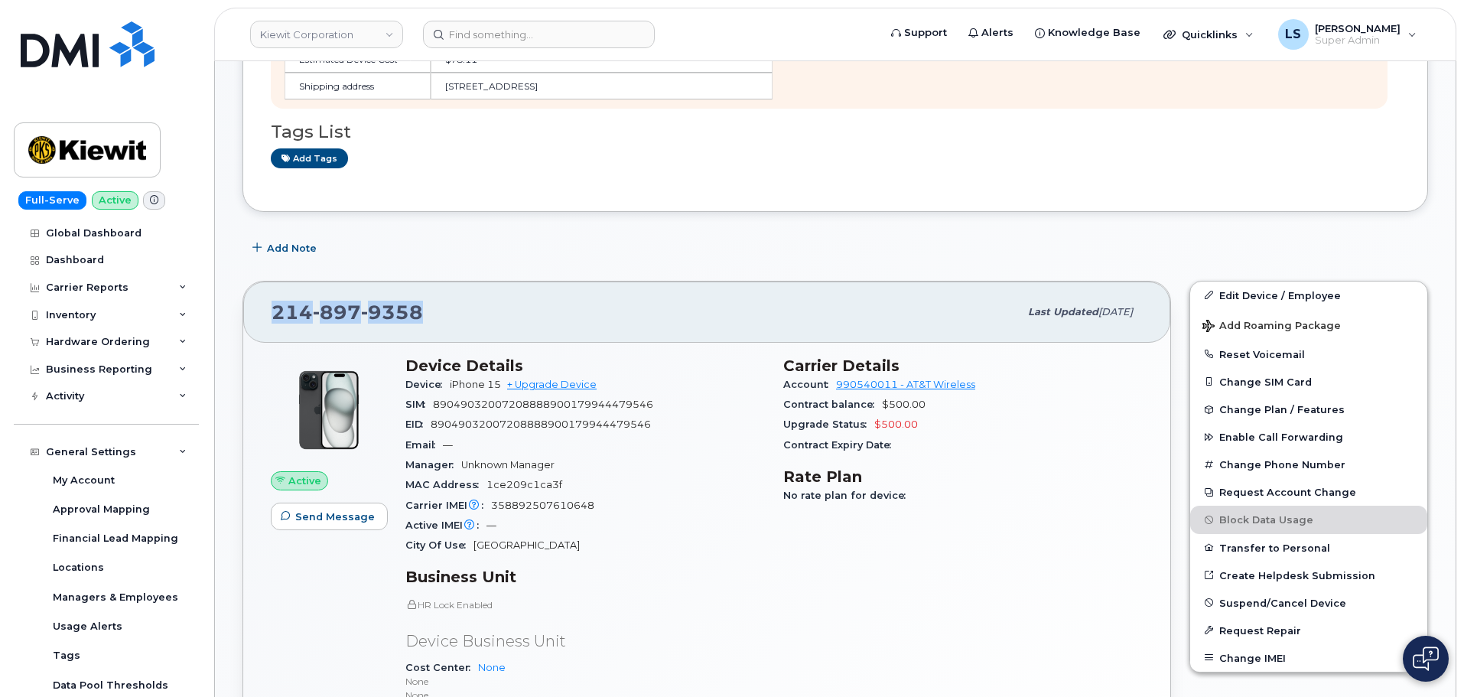
click at [348, 290] on div "214 897 9358 Last updated Aug 26, 2025" at bounding box center [706, 311] width 927 height 61
click at [361, 312] on span "897" at bounding box center [392, 312] width 62 height 23
click at [365, 296] on div "214 897 9358" at bounding box center [645, 312] width 747 height 32
click at [363, 313] on span "9358" at bounding box center [392, 312] width 62 height 23
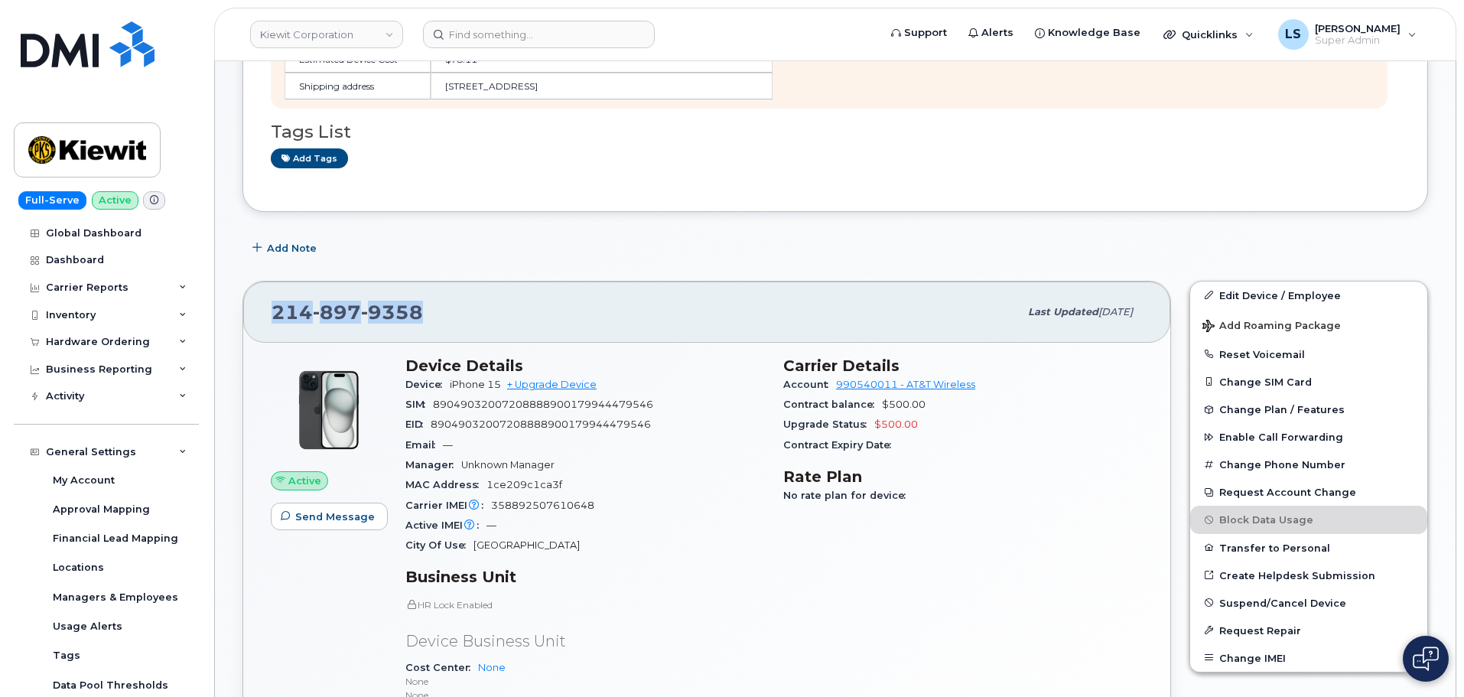
click at [363, 313] on span "9358" at bounding box center [392, 312] width 62 height 23
click at [391, 304] on span "9358" at bounding box center [392, 312] width 62 height 23
click at [363, 309] on span "9358" at bounding box center [392, 312] width 62 height 23
drag, startPoint x: 363, startPoint y: 309, endPoint x: 380, endPoint y: 316, distance: 18.2
click at [364, 310] on span "9358" at bounding box center [392, 312] width 62 height 23
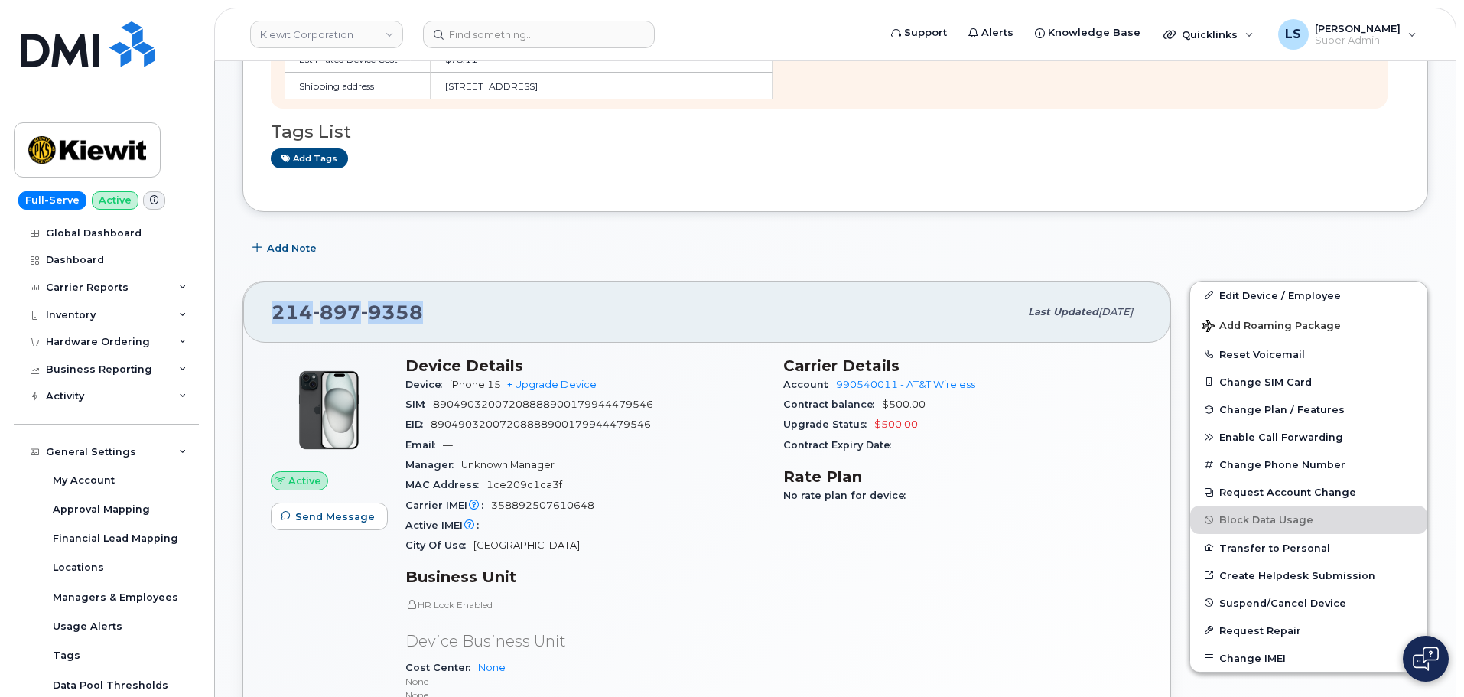
click at [391, 307] on span "9358" at bounding box center [392, 312] width 62 height 23
click at [383, 293] on div "214 897 9358 Last updated Aug 26, 2025" at bounding box center [706, 311] width 927 height 61
drag, startPoint x: 383, startPoint y: 293, endPoint x: 369, endPoint y: 311, distance: 23.4
click at [382, 294] on div "214 897 9358 Last updated Aug 26, 2025" at bounding box center [706, 311] width 927 height 61
click at [361, 317] on span "897" at bounding box center [392, 312] width 62 height 23
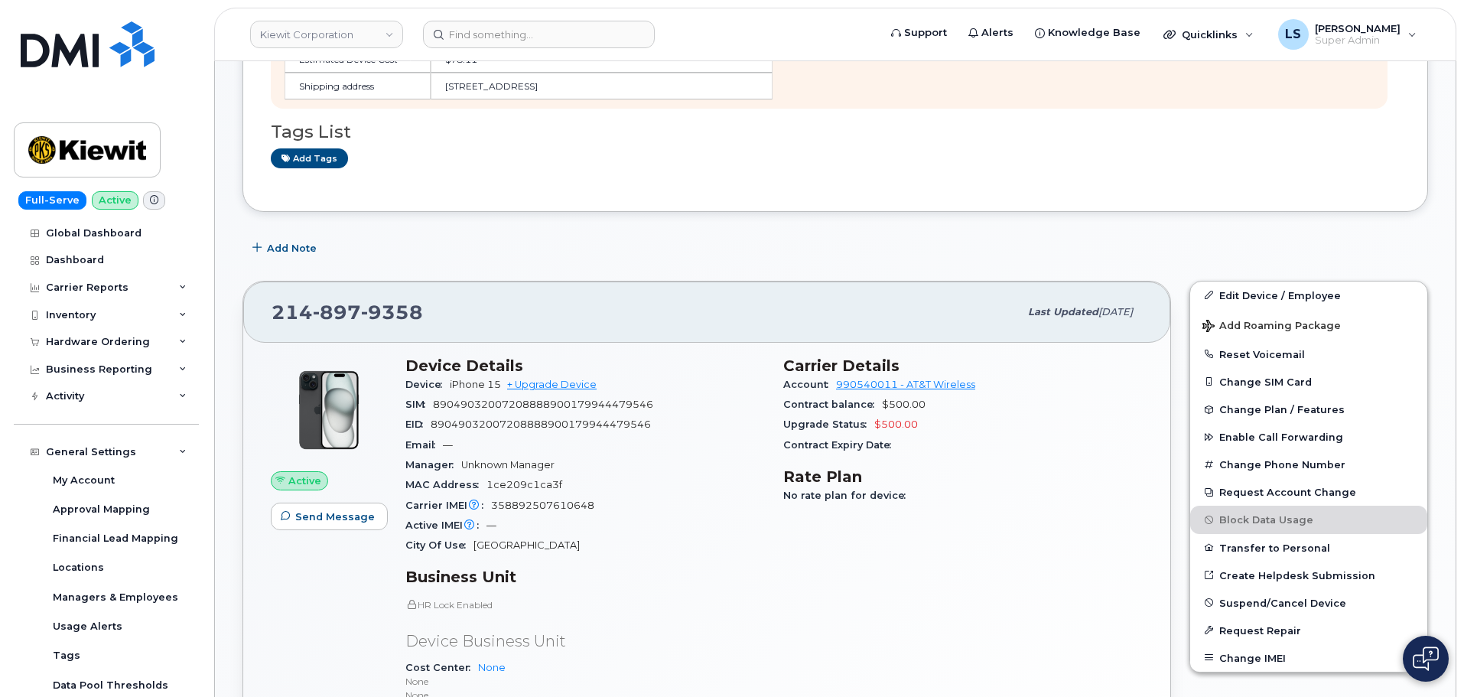
click at [385, 315] on span "9358" at bounding box center [392, 312] width 62 height 23
drag, startPoint x: 385, startPoint y: 315, endPoint x: 406, endPoint y: 320, distance: 21.2
click at [385, 315] on span "9358" at bounding box center [392, 312] width 62 height 23
click at [544, 313] on div "214 897 9358" at bounding box center [645, 312] width 747 height 32
click at [361, 320] on span "897" at bounding box center [392, 312] width 62 height 23
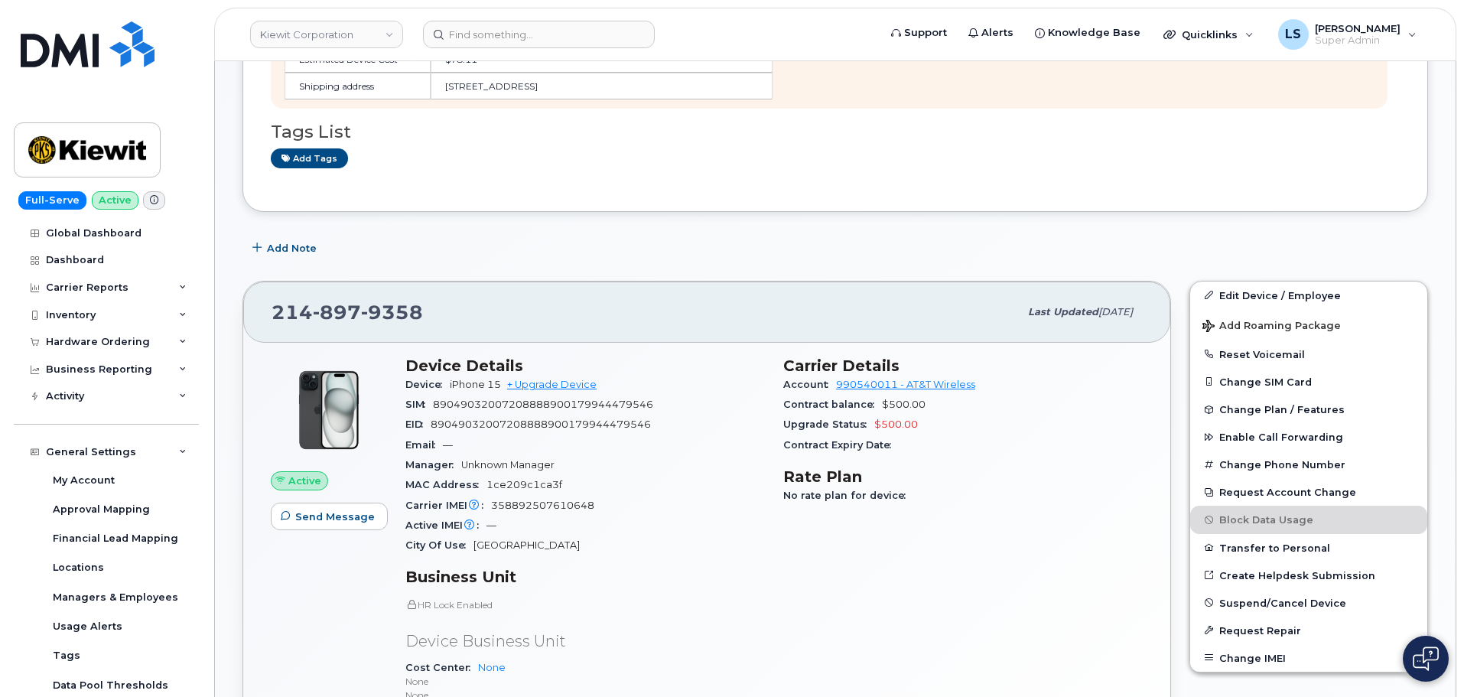
click at [383, 314] on span "9358" at bounding box center [392, 312] width 62 height 23
click at [383, 313] on span "9358" at bounding box center [392, 312] width 62 height 23
click at [361, 317] on span "897" at bounding box center [392, 312] width 62 height 23
click at [361, 307] on span "897" at bounding box center [392, 312] width 62 height 23
click at [361, 313] on span "897" at bounding box center [392, 312] width 62 height 23
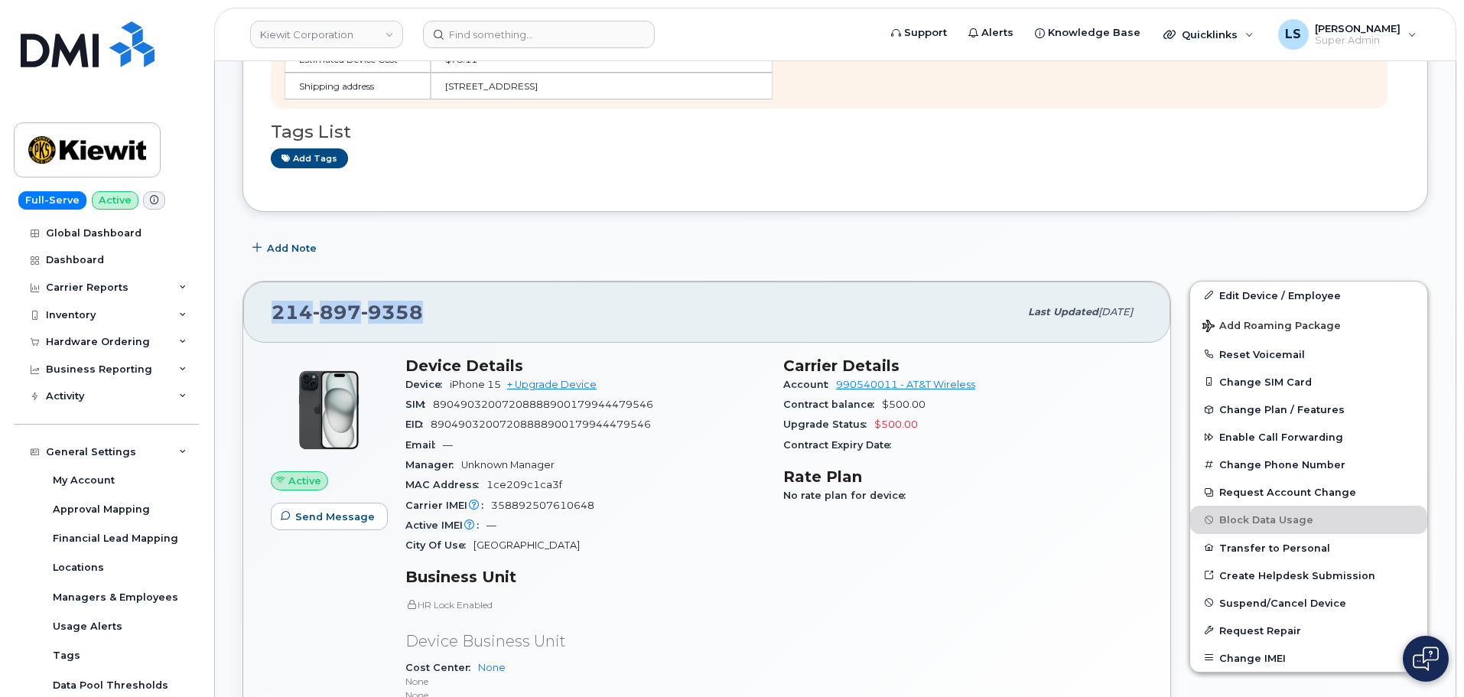
click at [373, 274] on div "214 897 9358 Last updated Aug 26, 2025 Active Send Message Device Details Devic…" at bounding box center [706, 580] width 947 height 616
drag, startPoint x: 272, startPoint y: 314, endPoint x: 327, endPoint y: 308, distance: 55.3
click at [327, 308] on span "214 897 9358" at bounding box center [347, 312] width 151 height 23
click at [361, 309] on span "897" at bounding box center [392, 312] width 62 height 23
click at [361, 315] on span "897" at bounding box center [392, 312] width 62 height 23
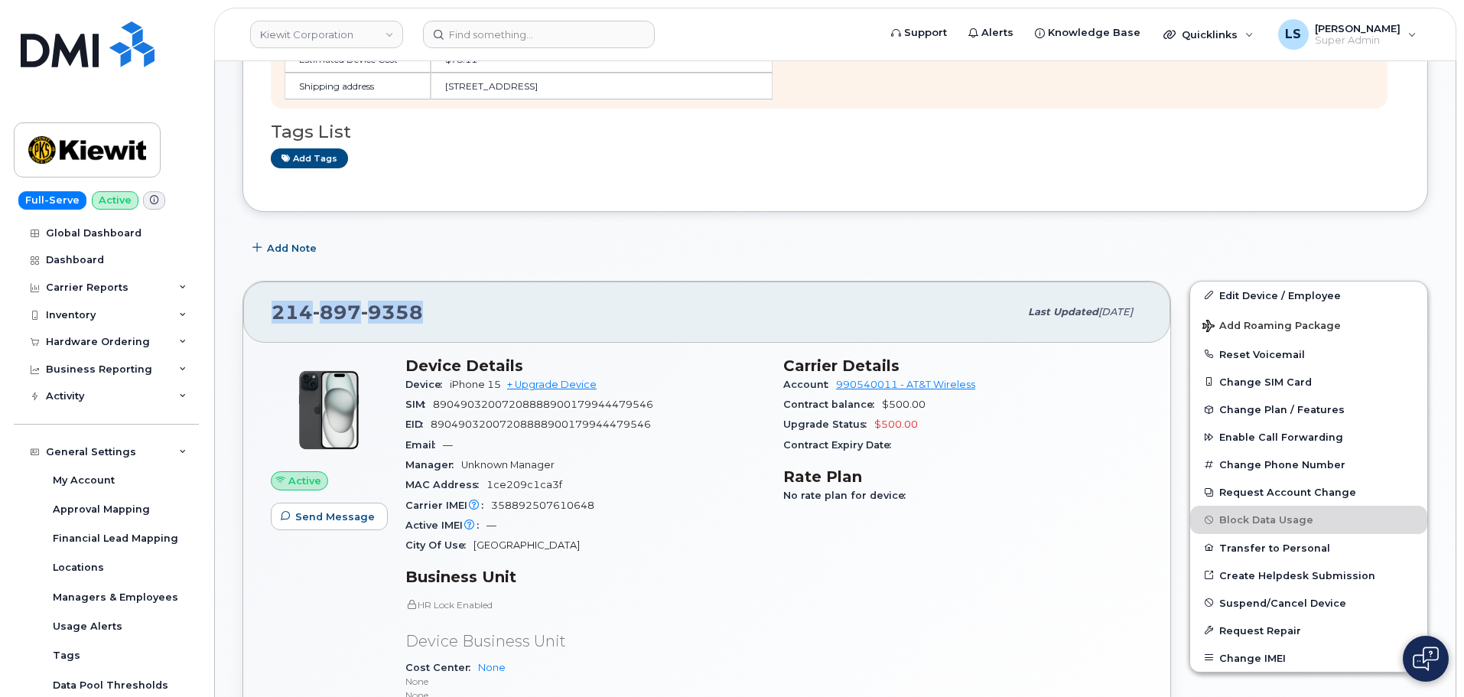
click at [361, 315] on span "897" at bounding box center [392, 312] width 62 height 23
click at [434, 306] on div "214 897 9358" at bounding box center [645, 312] width 747 height 32
drag, startPoint x: 436, startPoint y: 312, endPoint x: 421, endPoint y: 311, distance: 14.6
click at [421, 311] on div "214 897 9358" at bounding box center [645, 312] width 747 height 32
click at [422, 309] on div "214 897 9358" at bounding box center [645, 312] width 747 height 32
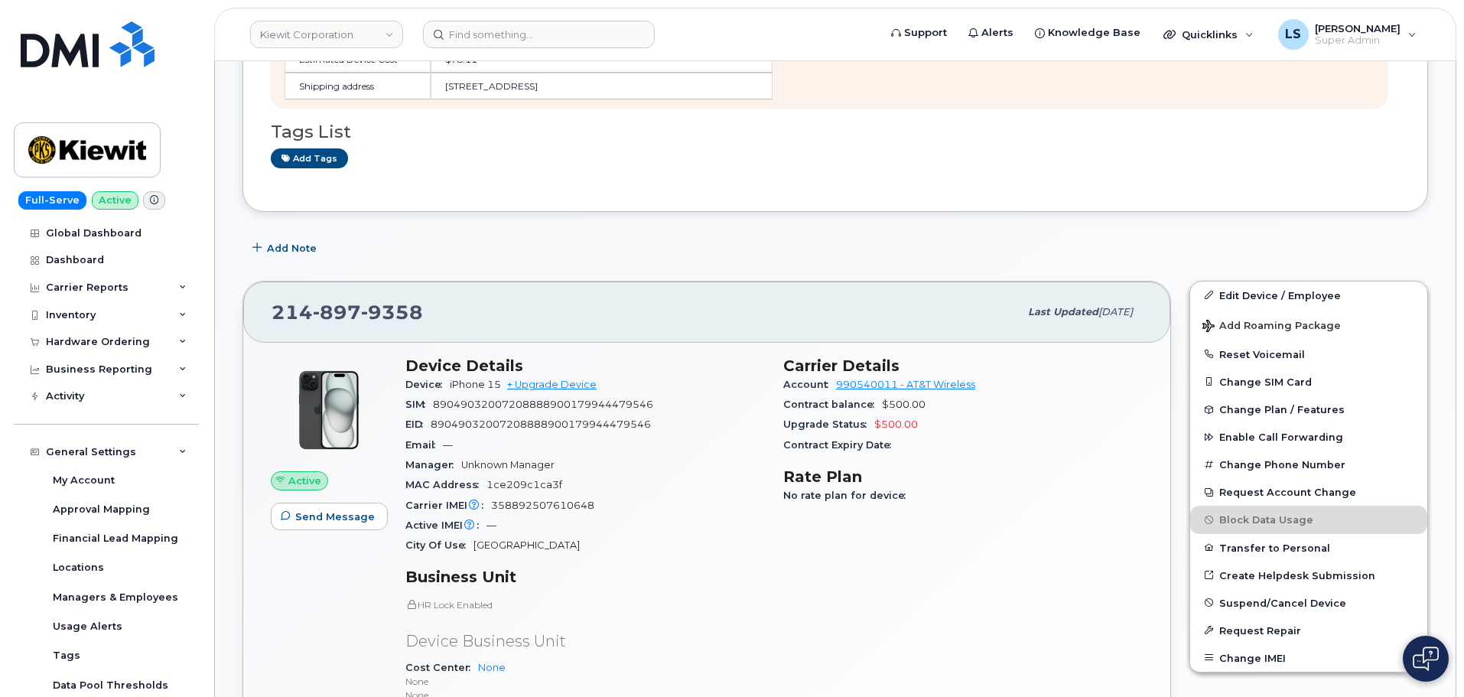
click at [420, 311] on div "214 897 9358" at bounding box center [645, 312] width 747 height 32
click at [361, 307] on span "897" at bounding box center [392, 312] width 62 height 23
click at [364, 302] on span "9358" at bounding box center [392, 312] width 62 height 23
click at [408, 309] on span "9358" at bounding box center [392, 312] width 62 height 23
drag, startPoint x: 408, startPoint y: 309, endPoint x: 374, endPoint y: 330, distance: 40.1
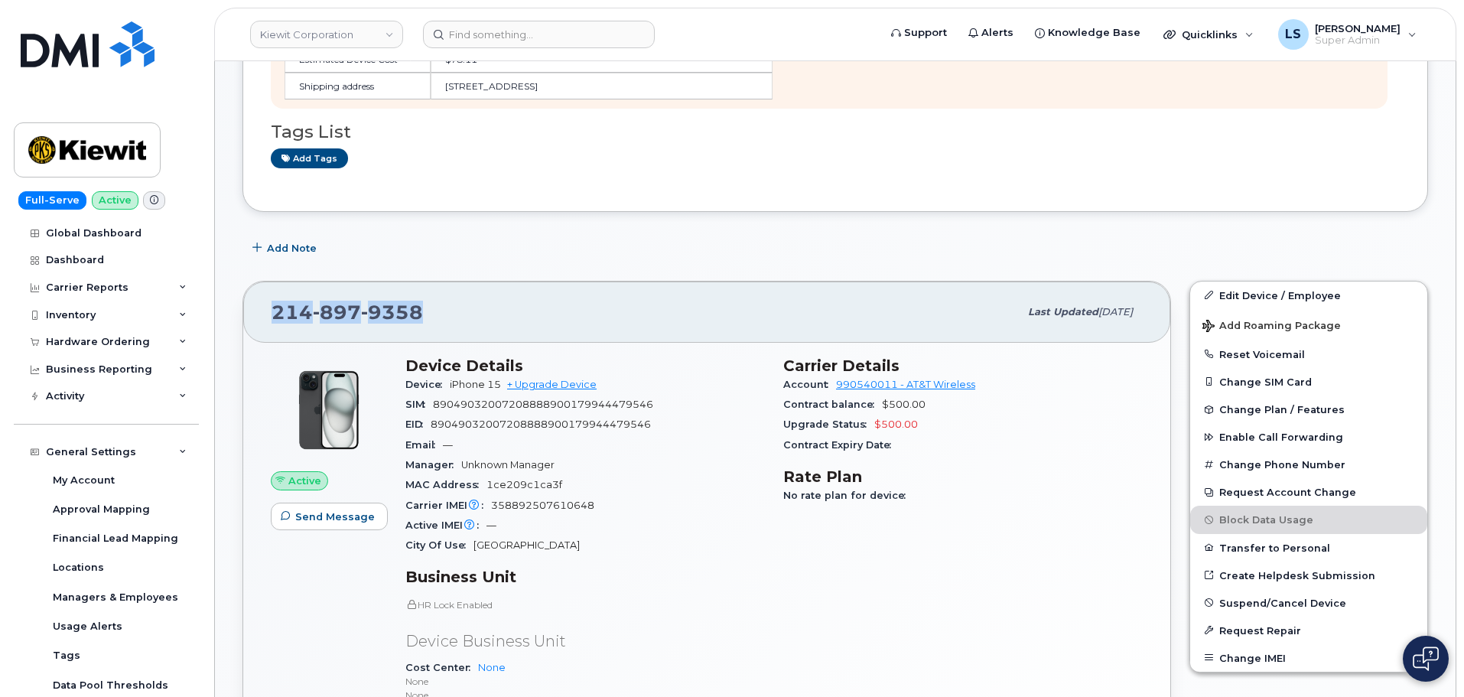
click at [408, 311] on span "9358" at bounding box center [392, 312] width 62 height 23
click at [361, 306] on span "897" at bounding box center [392, 312] width 62 height 23
click at [363, 282] on div "214 897 9358 Last updated Aug 26, 2025" at bounding box center [706, 311] width 927 height 61
click at [361, 311] on span "897" at bounding box center [392, 312] width 62 height 23
click at [361, 312] on span "897" at bounding box center [392, 312] width 62 height 23
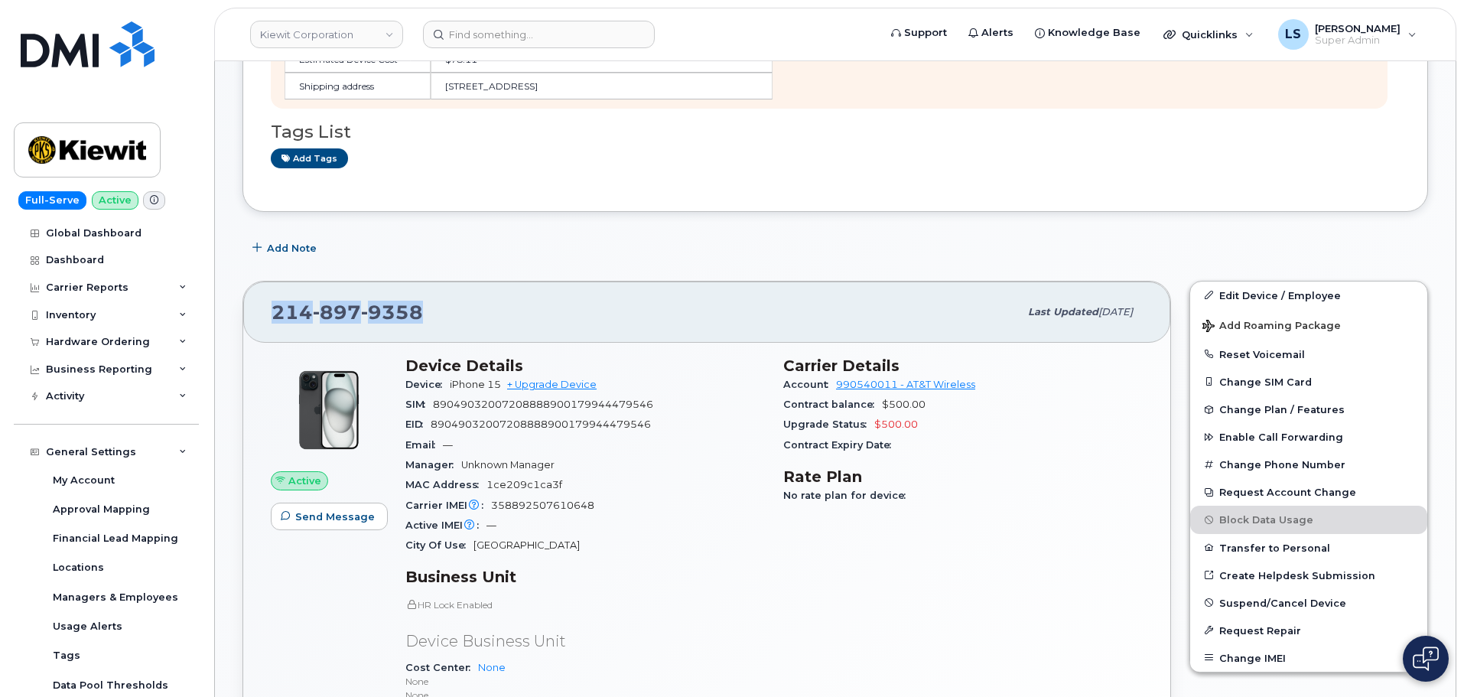
click at [352, 283] on div "214 897 9358 Last updated Aug 26, 2025" at bounding box center [706, 311] width 927 height 61
click at [361, 314] on span "897" at bounding box center [392, 312] width 62 height 23
drag, startPoint x: 450, startPoint y: 272, endPoint x: 434, endPoint y: 307, distance: 39.4
click at [449, 272] on div "214 897 9358 Last updated Aug 26, 2025 Active Send Message Device Details Devic…" at bounding box center [706, 580] width 947 height 616
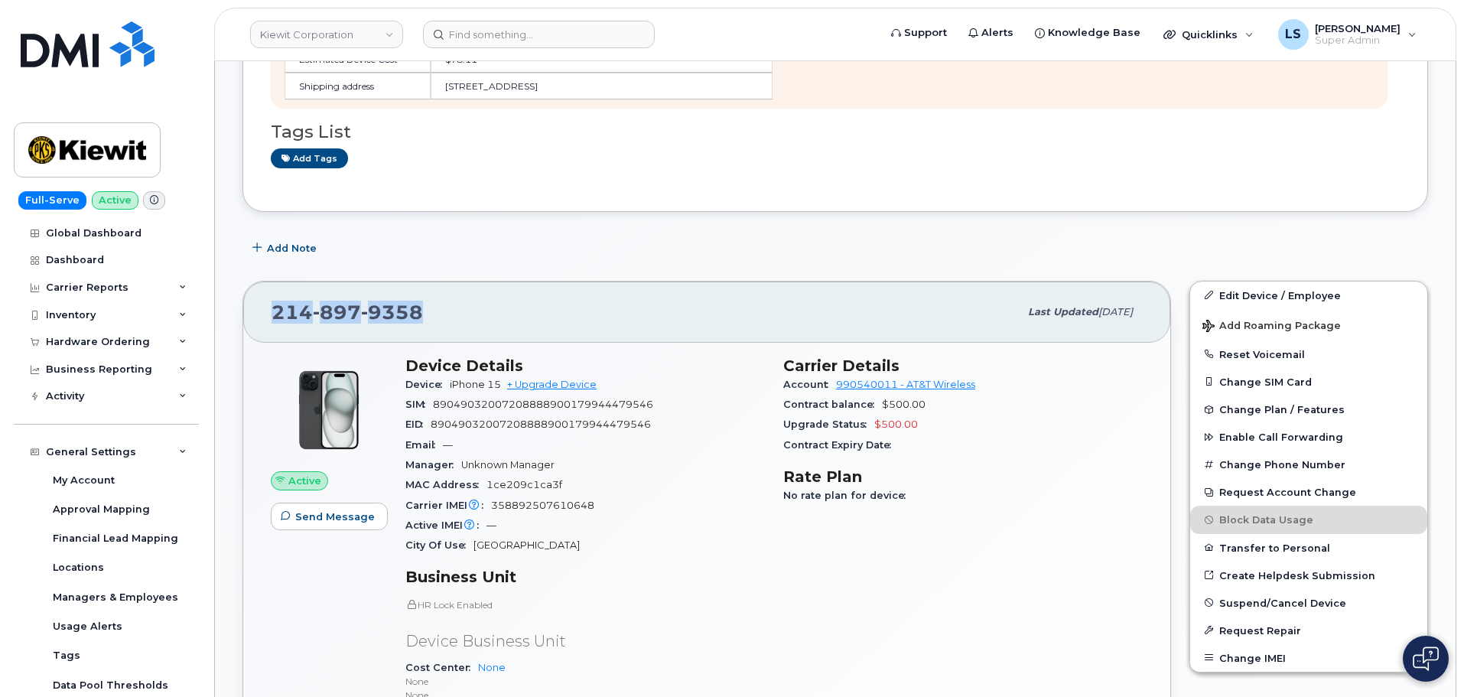
click at [446, 332] on div "214 897 9358 Last updated Aug 26, 2025" at bounding box center [706, 311] width 927 height 61
drag, startPoint x: 267, startPoint y: 314, endPoint x: 428, endPoint y: 315, distance: 160.6
click at [428, 315] on div "214 897 9358 Last updated Aug 26, 2025" at bounding box center [706, 311] width 927 height 61
click at [826, 421] on span "Upgrade Status" at bounding box center [828, 423] width 91 height 11
drag, startPoint x: 353, startPoint y: 319, endPoint x: 518, endPoint y: 309, distance: 164.7
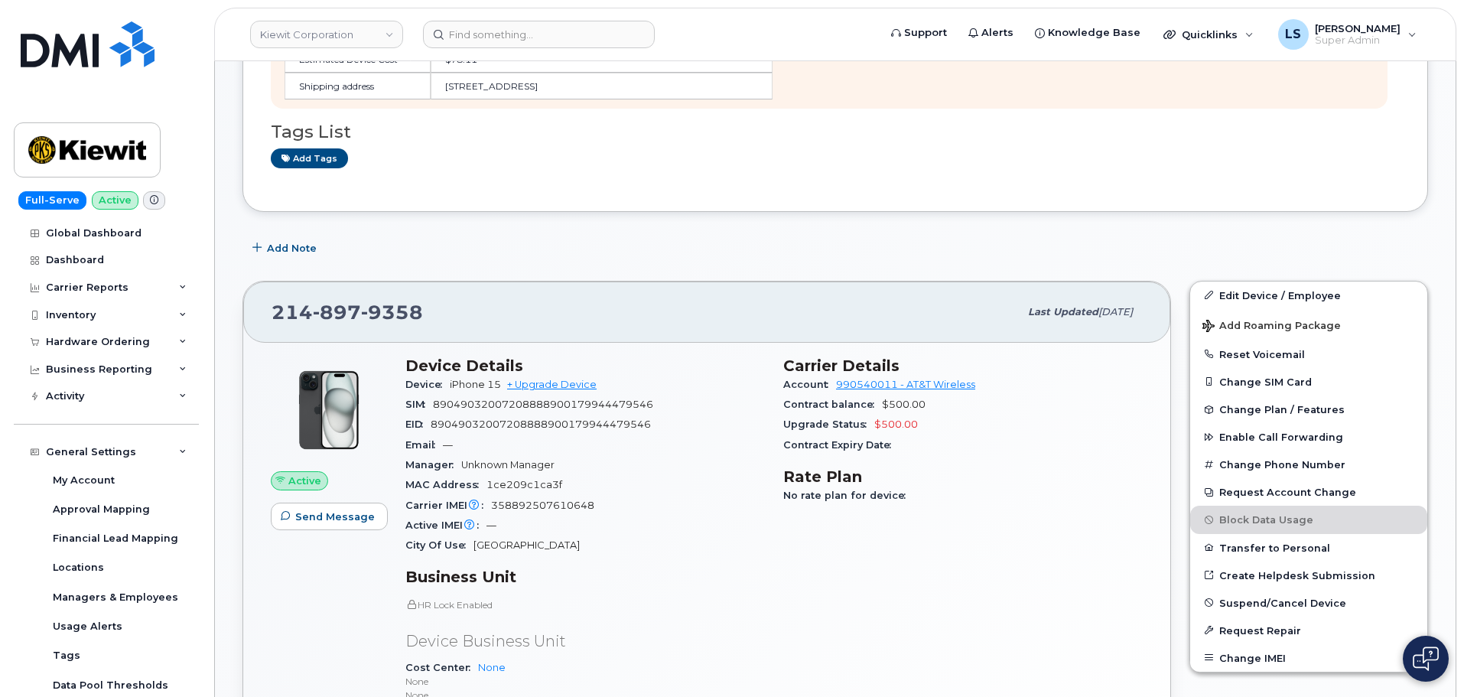
click at [518, 309] on div "214 897 9358" at bounding box center [645, 312] width 747 height 32
click at [528, 300] on div "214 897 9358" at bounding box center [645, 312] width 747 height 32
drag, startPoint x: 298, startPoint y: 340, endPoint x: 274, endPoint y: 340, distance: 24.5
click at [274, 340] on div "214 897 9358 Last updated Aug 26, 2025" at bounding box center [706, 311] width 927 height 61
click at [476, 299] on div "214 897 9358" at bounding box center [645, 312] width 747 height 32
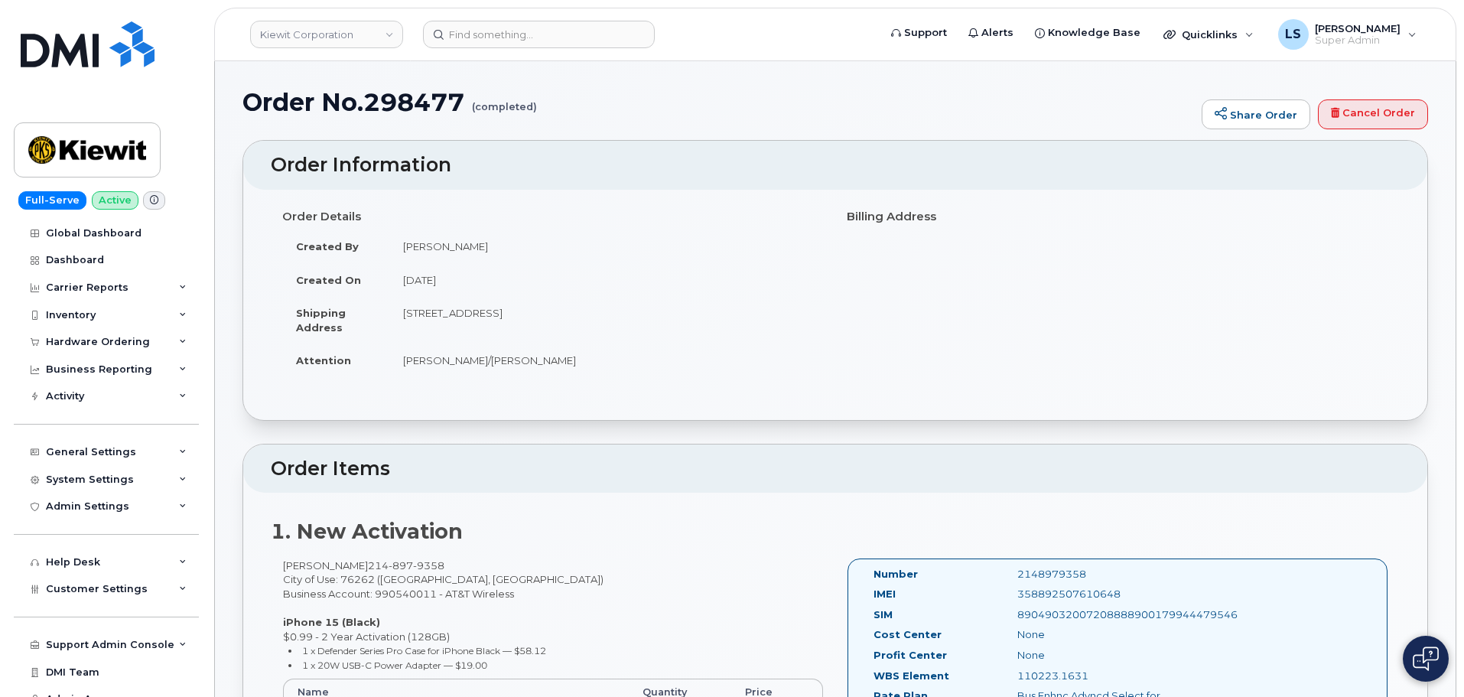
click at [444, 108] on h1 "Order No.298477 (completed)" at bounding box center [717, 102] width 951 height 27
click at [496, 119] on div "Order No.298477 (completed) Share Order Cancel Order" at bounding box center [834, 114] width 1185 height 51
click at [491, 106] on small "(completed)" at bounding box center [504, 101] width 65 height 24
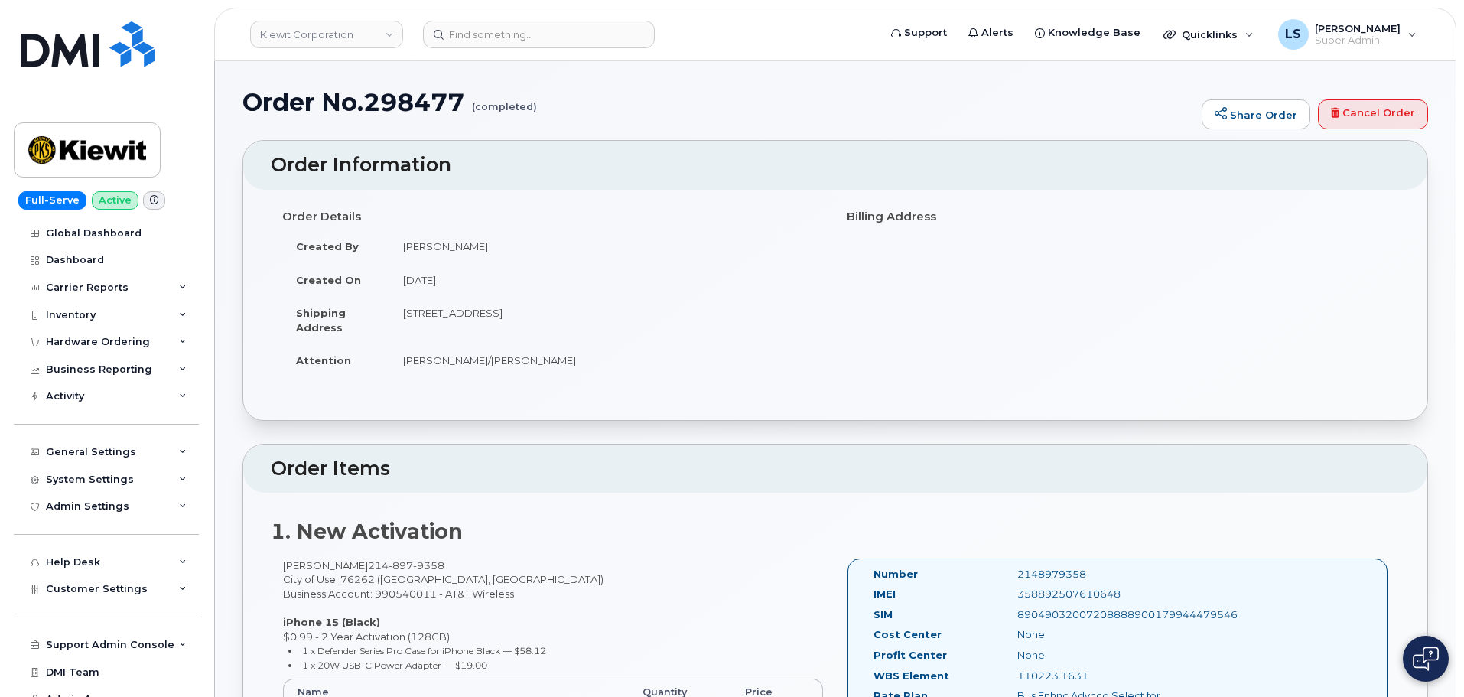
click at [392, 100] on h1 "Order No.298477 (completed)" at bounding box center [717, 102] width 951 height 27
click at [393, 100] on h1 "Order No.298477 (completed)" at bounding box center [717, 102] width 951 height 27
click at [506, 109] on small "(completed)" at bounding box center [504, 101] width 65 height 24
drag, startPoint x: 494, startPoint y: 86, endPoint x: 496, endPoint y: 95, distance: 8.6
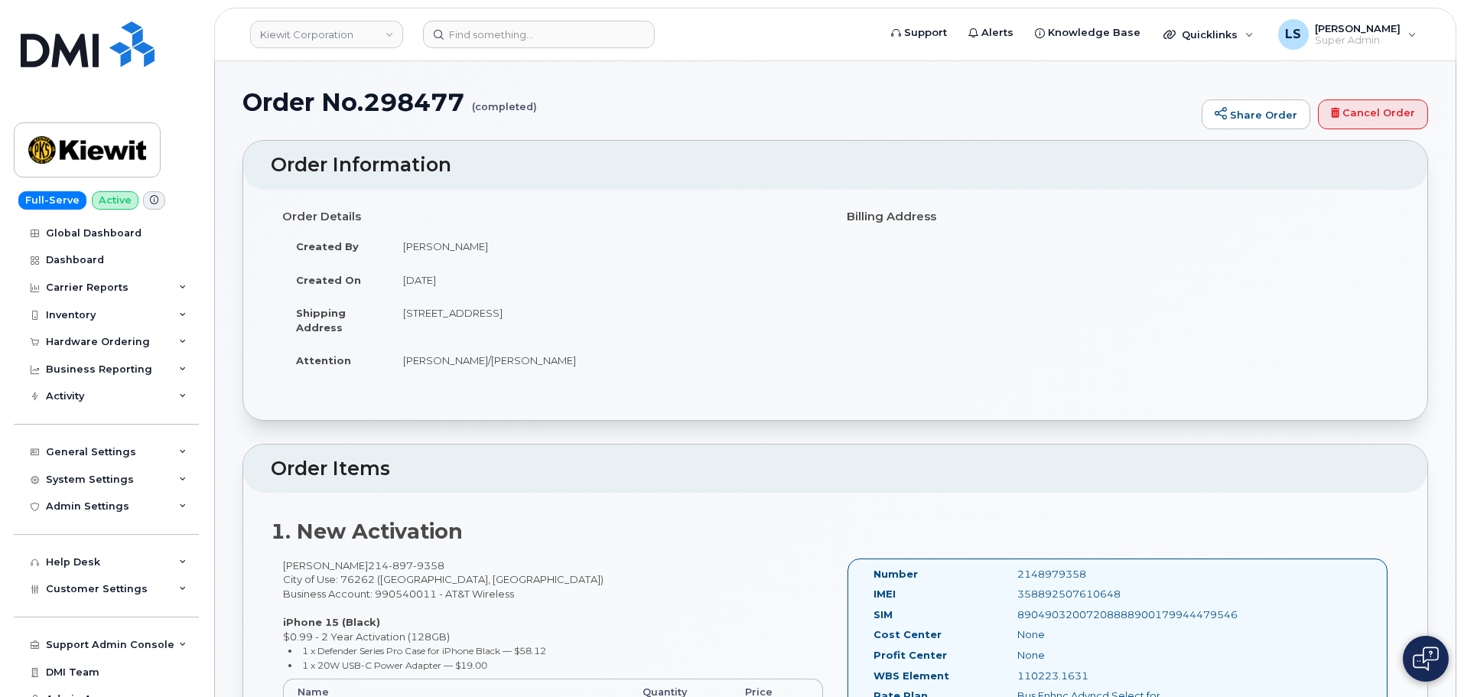
click at [507, 111] on small "(completed)" at bounding box center [504, 101] width 65 height 24
click at [514, 127] on div "Order No.298477 (completed) Share Order Cancel Order" at bounding box center [834, 114] width 1185 height 51
click at [512, 107] on small "(completed)" at bounding box center [504, 101] width 65 height 24
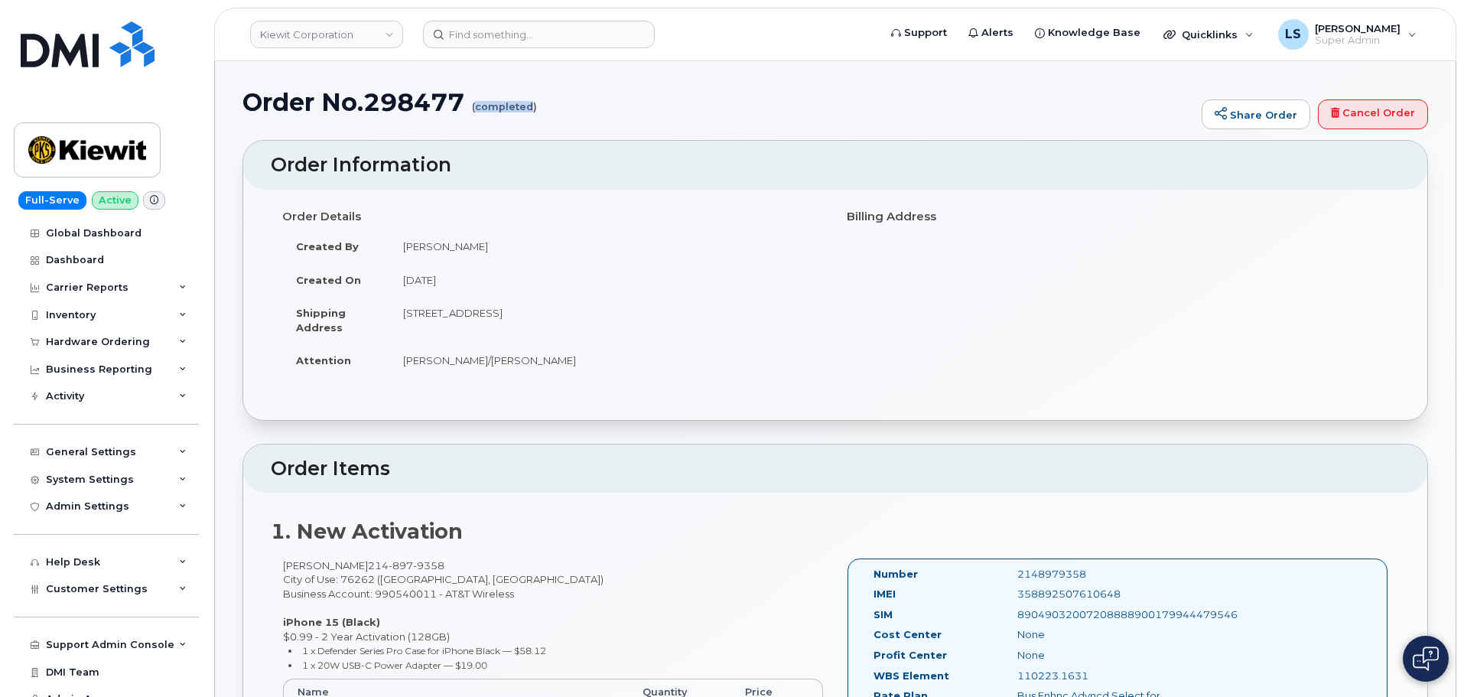
click at [512, 107] on small "(completed)" at bounding box center [504, 101] width 65 height 24
click at [502, 89] on small "(completed)" at bounding box center [504, 101] width 65 height 24
drag, startPoint x: 505, startPoint y: 111, endPoint x: 363, endPoint y: -8, distance: 185.7
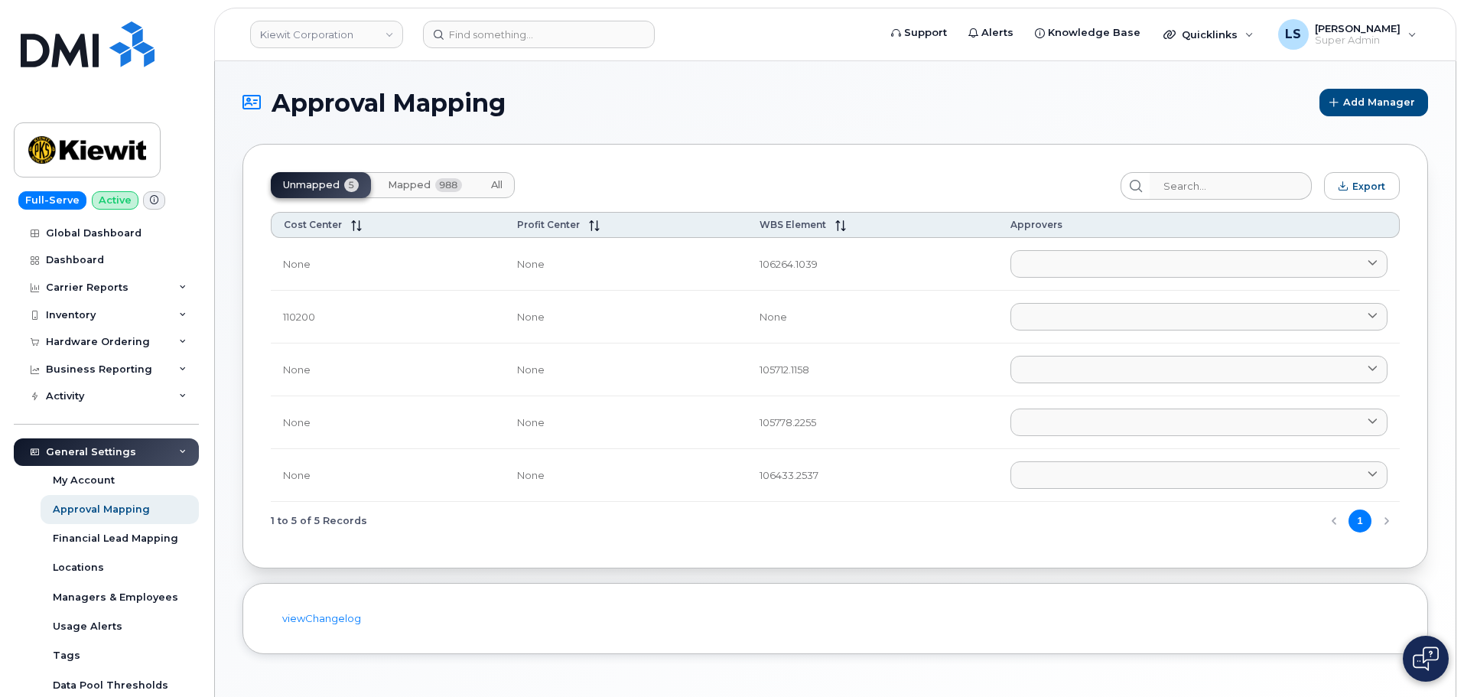
click at [493, 191] on button "All" at bounding box center [497, 185] width 36 height 26
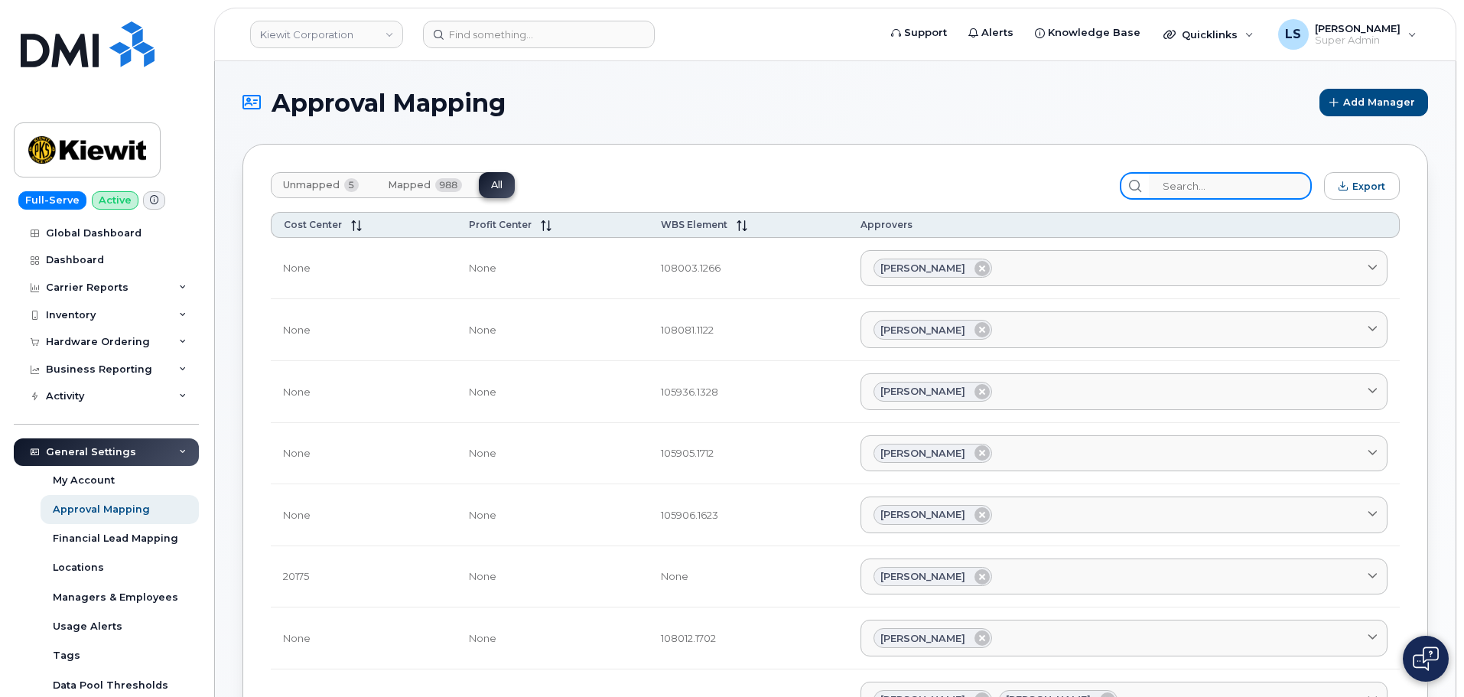
click at [1208, 189] on input "search" at bounding box center [1230, 186] width 163 height 28
paste input "110223.1631"
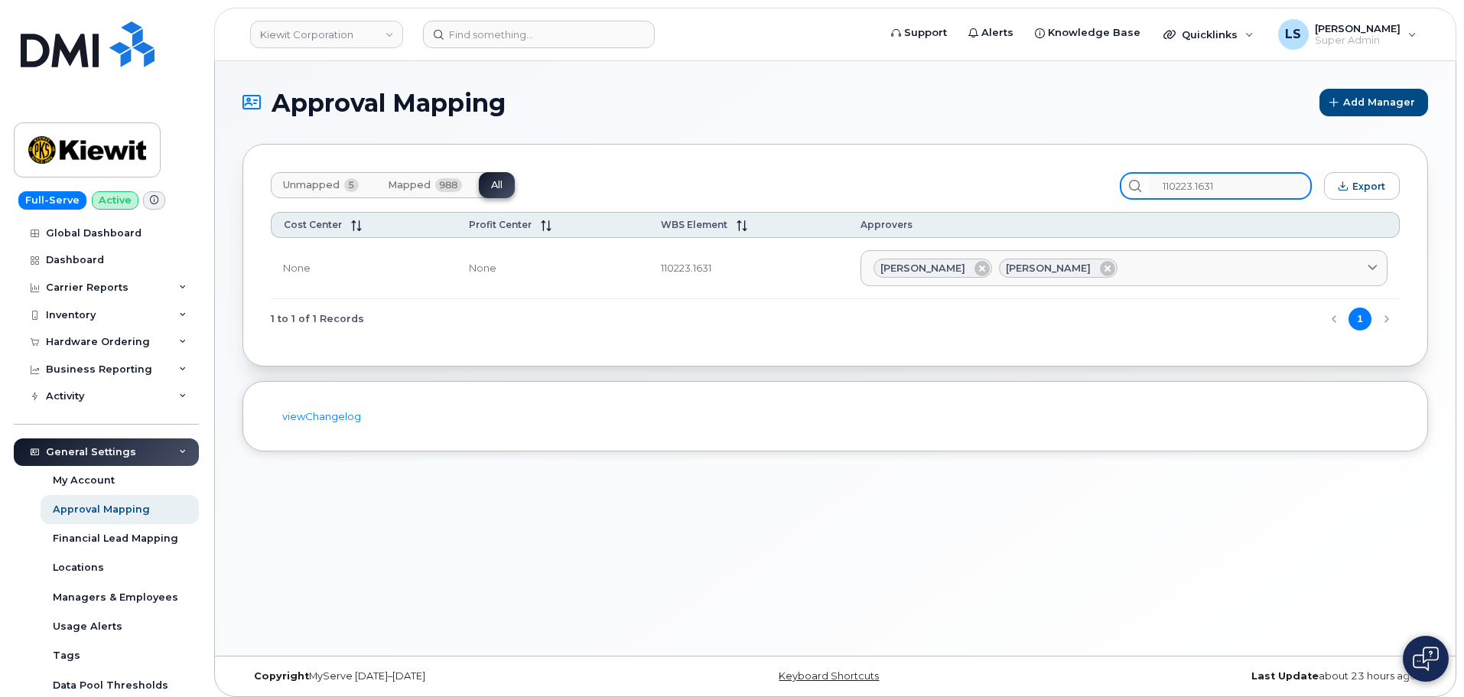
type input "110223.1631"
click at [1025, 187] on div "Unmapped 5 Mapped 988 All" at bounding box center [689, 186] width 837 height 28
click at [912, 226] on span "Approvers" at bounding box center [886, 224] width 52 height 11
click at [935, 203] on div "Unmapped 5 Mapped 988 All 110223.1631 Export Cost Center Profit Center WBS Elem…" at bounding box center [834, 255] width 1185 height 223
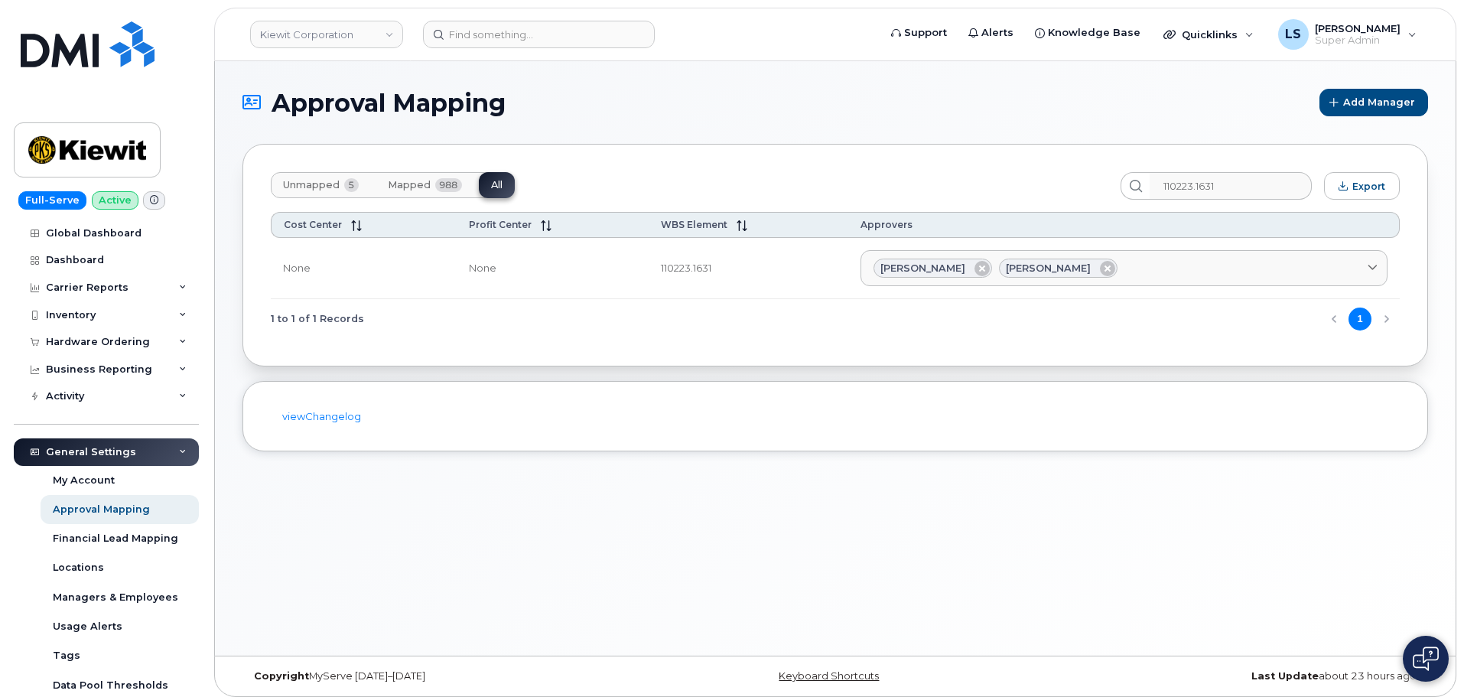
click at [921, 218] on th "Approvers" at bounding box center [1123, 225] width 551 height 26
click at [907, 224] on span "Approvers" at bounding box center [886, 224] width 52 height 11
click at [912, 204] on div "Unmapped 5 Mapped 988 All 110223.1631 Export Cost Center Profit Center WBS Elem…" at bounding box center [834, 255] width 1185 height 223
click at [912, 225] on span "Approvers" at bounding box center [886, 224] width 52 height 11
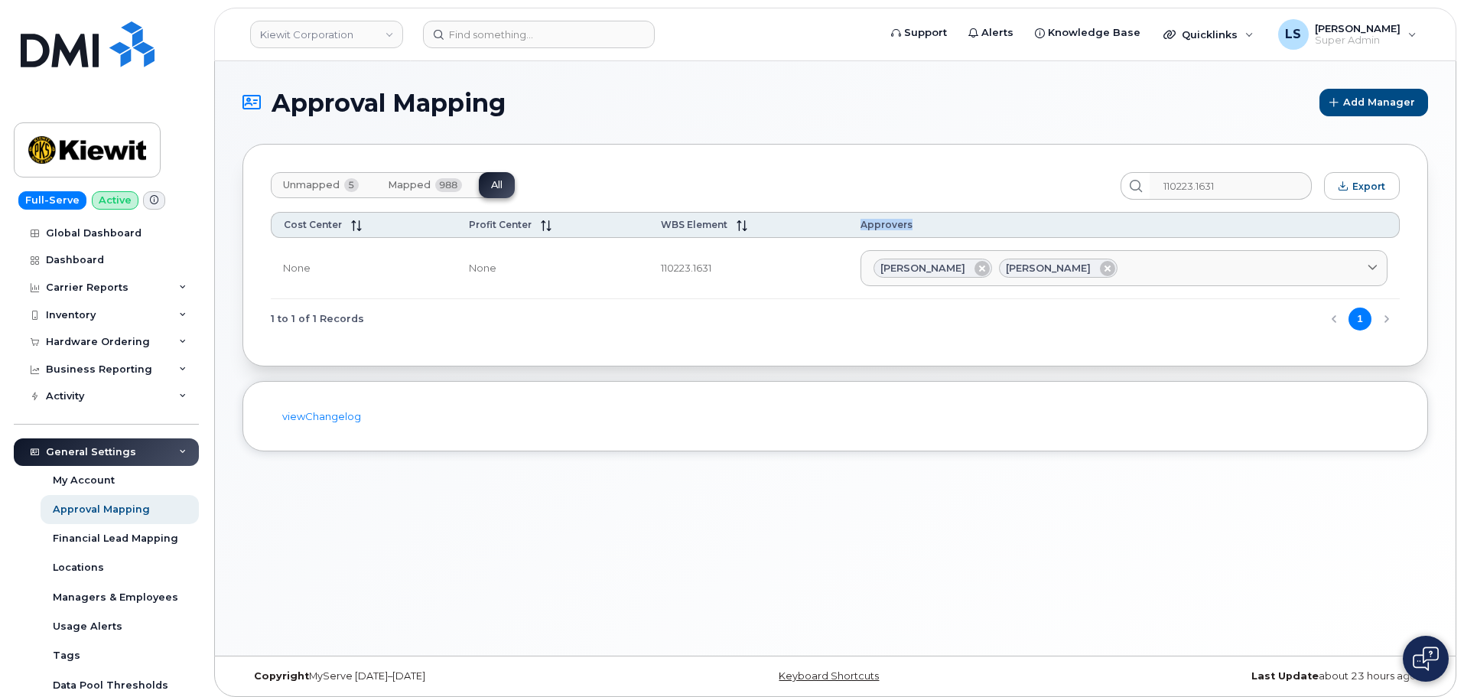
click at [912, 225] on span "Approvers" at bounding box center [886, 224] width 52 height 11
click at [914, 209] on div "Unmapped 5 Mapped 988 All 110223.1631 Export Cost Center Profit Center WBS Elem…" at bounding box center [834, 255] width 1185 height 223
click at [912, 229] on span "Approvers" at bounding box center [886, 224] width 52 height 11
click at [915, 207] on div "Unmapped 5 Mapped 988 All 110223.1631 Export Cost Center Profit Center WBS Elem…" at bounding box center [834, 255] width 1185 height 223
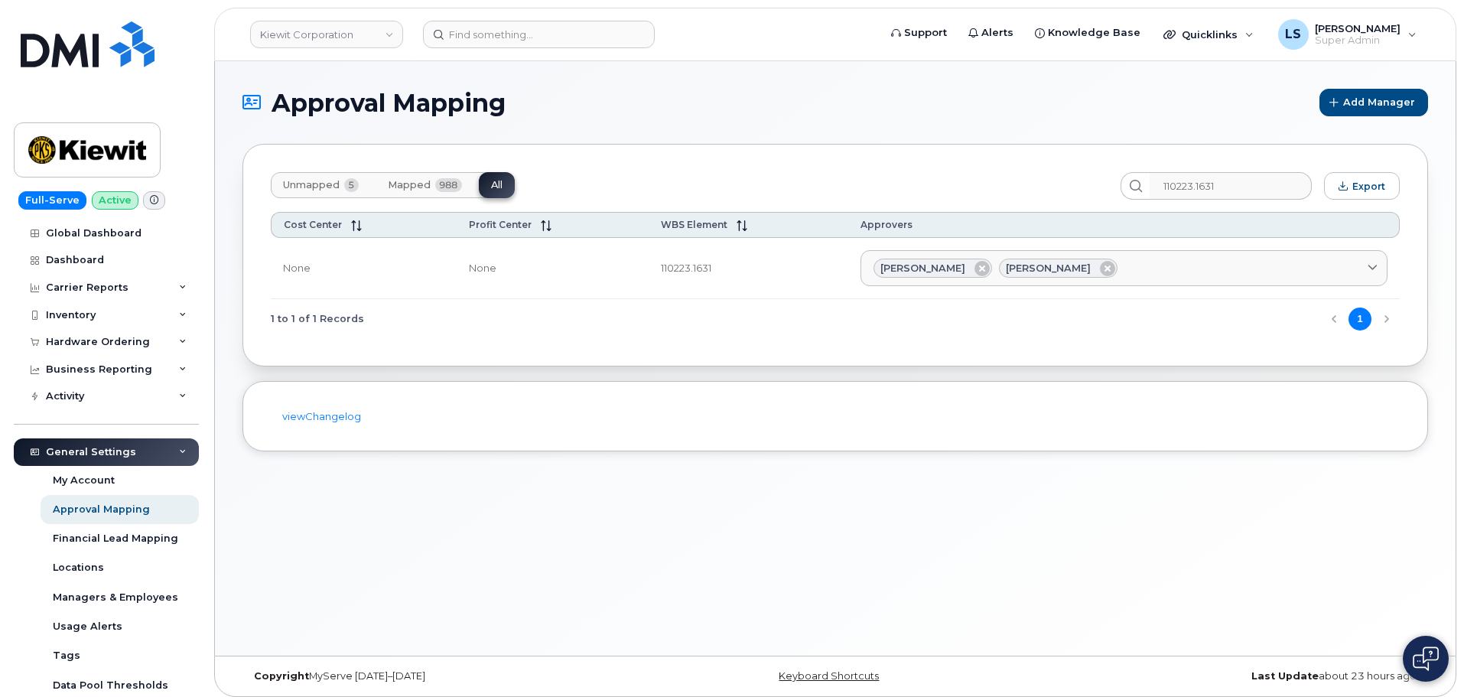
click at [912, 224] on span "Approvers" at bounding box center [886, 224] width 52 height 11
click at [915, 207] on div "Unmapped 5 Mapped 988 All 110223.1631 Export Cost Center Profit Center WBS Elem…" at bounding box center [834, 255] width 1185 height 223
click at [912, 223] on span "Approvers" at bounding box center [886, 224] width 52 height 11
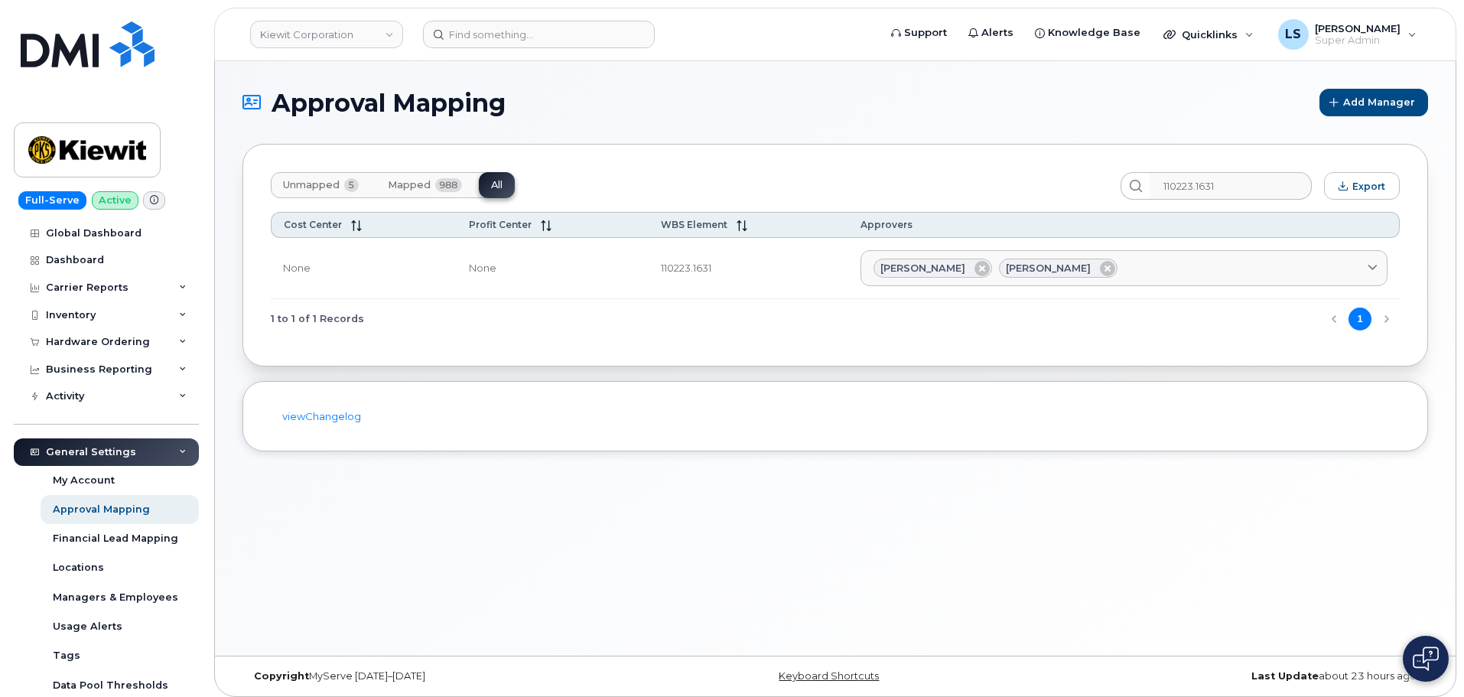
click at [919, 179] on div "Unmapped 5 Mapped 988 All" at bounding box center [689, 186] width 837 height 28
click at [912, 223] on span "Approvers" at bounding box center [886, 224] width 52 height 11
click at [934, 200] on div "Unmapped 5 Mapped 988 All 110223.1631 Export Cost Center Profit Center WBS Elem…" at bounding box center [834, 255] width 1185 height 223
click at [912, 223] on span "Approvers" at bounding box center [886, 224] width 52 height 11
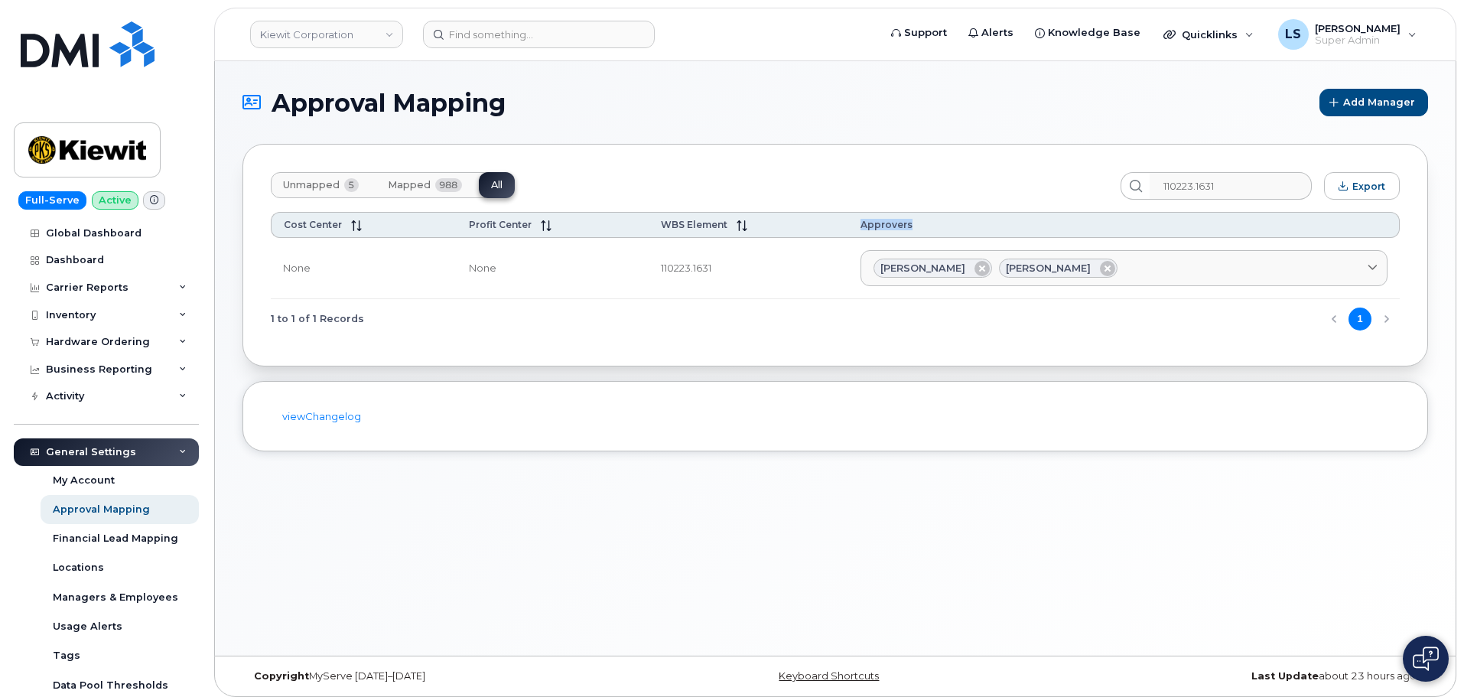
click at [912, 223] on span "Approvers" at bounding box center [886, 224] width 52 height 11
click at [957, 222] on div "Approvers" at bounding box center [1123, 224] width 526 height 11
click at [929, 216] on th "Approvers" at bounding box center [1123, 225] width 551 height 26
click at [912, 223] on span "Approvers" at bounding box center [886, 224] width 52 height 11
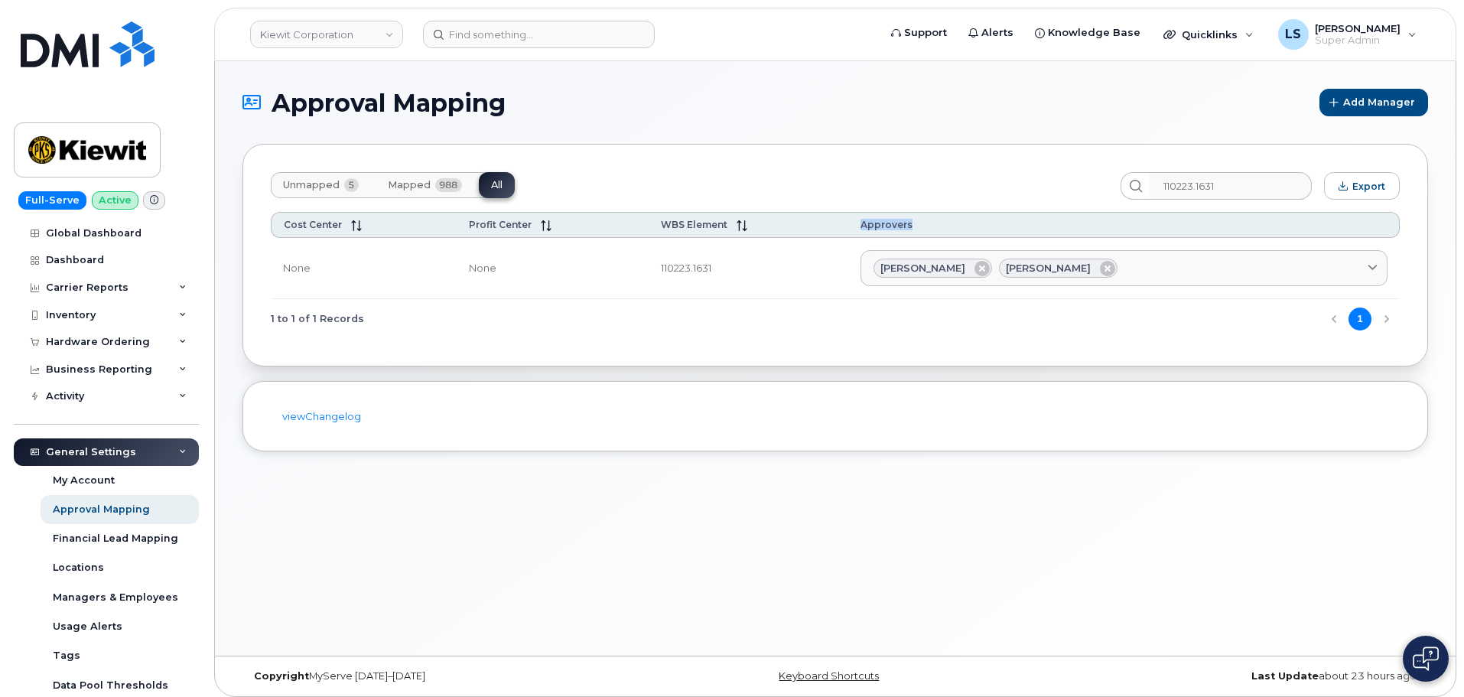
click at [945, 222] on div "Approvers" at bounding box center [1123, 224] width 526 height 11
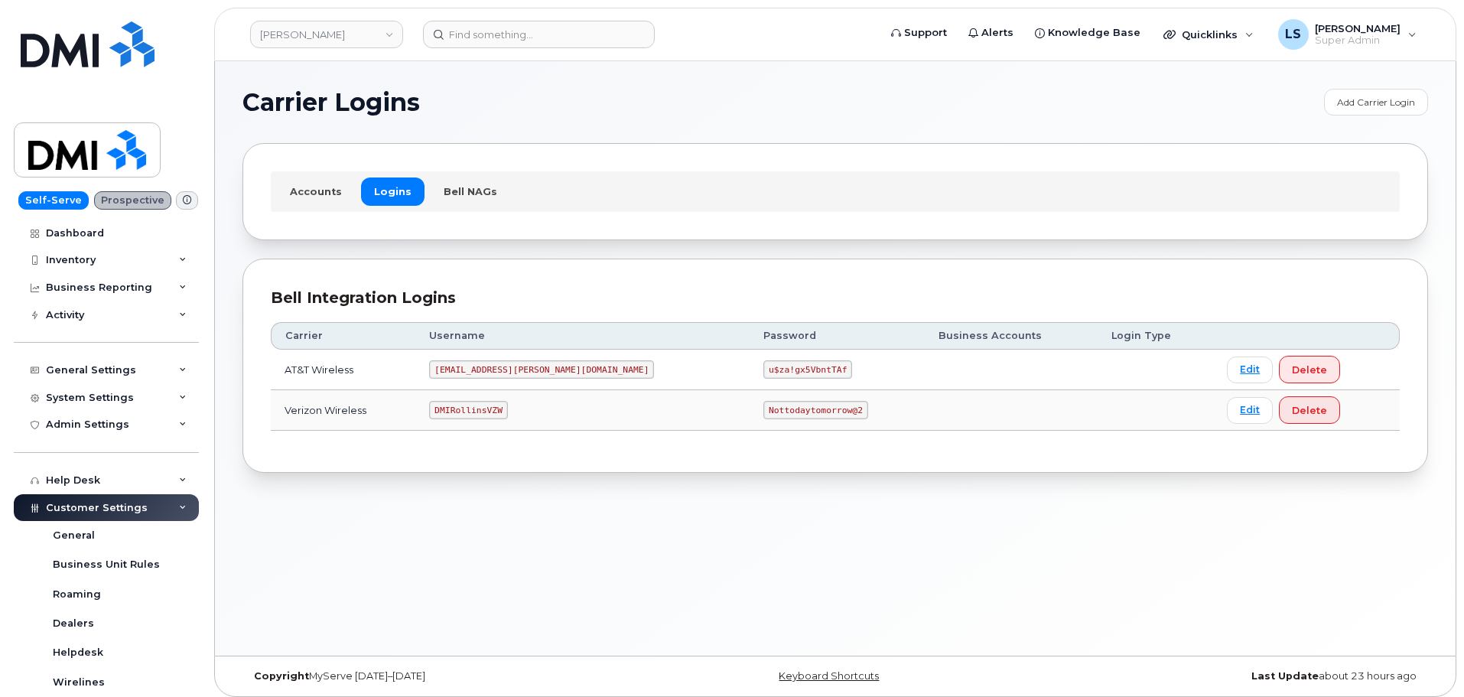
click at [763, 408] on code "Nottodaytomorrow@2" at bounding box center [815, 410] width 104 height 18
copy code "Nottodaytomorrow@2"
